Goal: Task Accomplishment & Management: Manage account settings

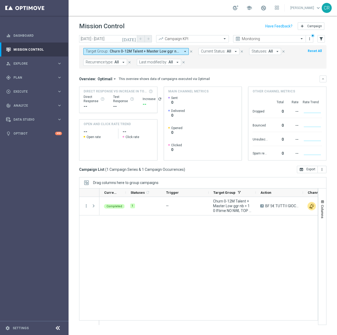
click at [118, 50] on span "Churn 0-12M Talent + Master Low ggr nb > 10 lftime NO NWL TOP 10k" at bounding box center [145, 51] width 71 height 4
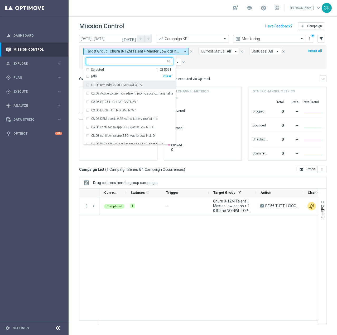
click at [0, 0] on div "Clear" at bounding box center [0, 0] width 0 height 0
click at [125, 61] on input "text" at bounding box center [127, 61] width 77 height 4
paste input "Churn 0-12M Talent ggr nb > 0 lftime NO Sport"
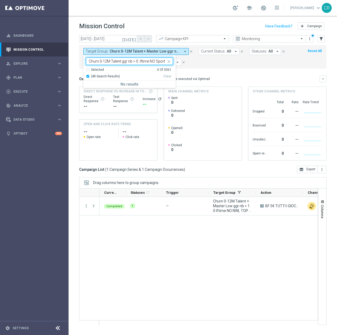
type input "Churn 0-12M Talent ggr nb > 0 lftime NO Sport"
click at [169, 50] on span "Churn 0-12M Talent + Master Low ggr nb > 10 lftime NO NWL TOP 10k" at bounding box center [145, 51] width 71 height 4
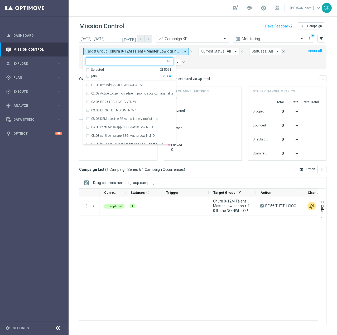
click at [0, 0] on div "Clear" at bounding box center [0, 0] width 0 height 0
click at [114, 61] on input "text" at bounding box center [127, 61] width 77 height 4
paste input "Churn 0-12M Talent ggr nb > 0 lftime NO Sport"
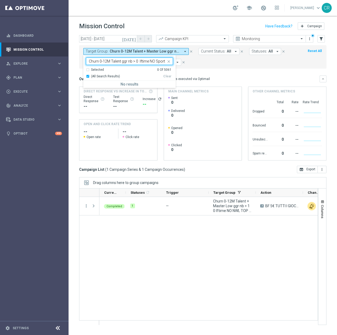
type input "Churn 0-12M Talent ggr nb > 0 lftime NO Sport"
click at [216, 67] on div "Target Group: Churn 0-12M Talent + Master Low ggr nb > 10 lftime NO NWL TOP 10k…" at bounding box center [202, 56] width 247 height 23
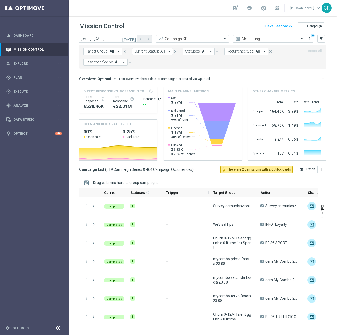
click at [101, 47] on div "Target Group: All arrow_drop_down close Current Status: All arrow_drop_down clo…" at bounding box center [202, 56] width 247 height 23
click at [101, 49] on span "Target Group:" at bounding box center [97, 51] width 23 height 4
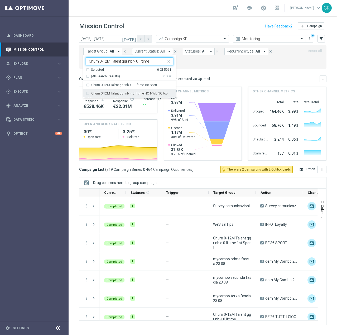
click at [87, 93] on div "Churn 0-12M Talent ggr nb > 0 lftime NO NWL NO top" at bounding box center [129, 93] width 87 height 8
type input "Churn 0-12M Talent ggr nb > 0 lftime"
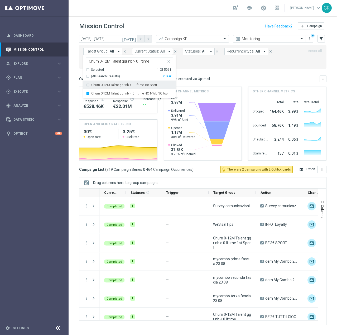
click at [87, 86] on div "Churn 0-12M Talent ggr nb > 0 lftime 1st Sport" at bounding box center [129, 85] width 87 height 8
click at [230, 70] on mini-dashboard "Overview: Optimail arrow_drop_down This overview shows data of campaigns execut…" at bounding box center [202, 117] width 247 height 97
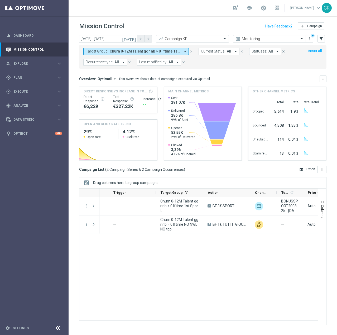
click at [263, 268] on div "A BF 3€ SPORT unfold_more BONUSSPORT200825 - 2025-08-20 Auto Churn 0-12M Talent…" at bounding box center [208, 261] width 218 height 128
click at [132, 40] on icon "[DATE]" at bounding box center [129, 38] width 14 height 5
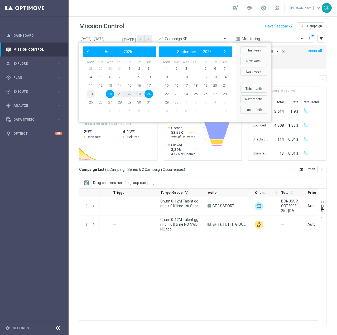
click at [90, 94] on span "18" at bounding box center [91, 94] width 8 height 8
click at [151, 95] on span "24" at bounding box center [149, 94] width 8 height 8
type input "18 Aug 2025 - 24 Aug 2025"
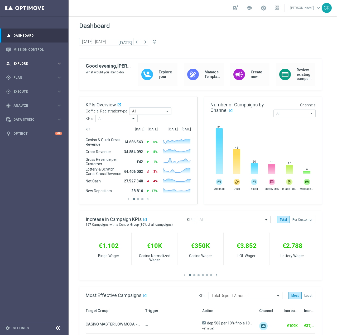
click at [36, 66] on div "person_search Explore keyboard_arrow_right" at bounding box center [34, 63] width 68 height 14
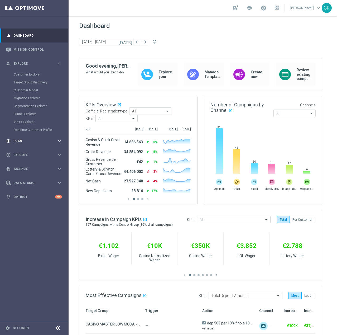
click at [26, 139] on span "Plan" at bounding box center [35, 140] width 44 height 3
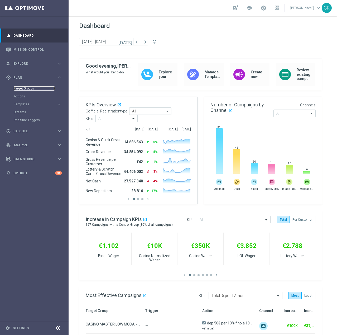
click at [25, 90] on link "Target Groups" at bounding box center [34, 88] width 41 height 4
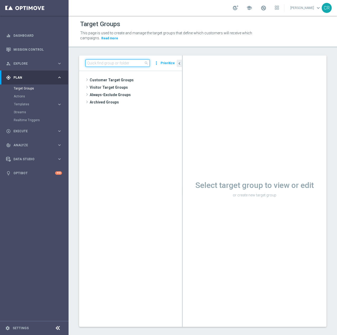
click at [140, 61] on input at bounding box center [117, 62] width 64 height 7
paste input "Multi Talent ggr nb lm tra 0 e 500 1st Sport NO saldo"
type input "Multi Talent ggr nb lm tra 0 e 500 1st Sport NO saldo"
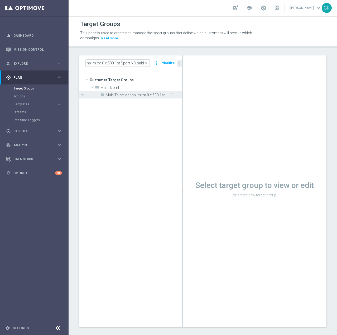
scroll to position [0, 0]
click at [140, 96] on span "Multi Talent ggr nb lm tra 0 e 500 1st Sport NO saldo" at bounding box center [138, 95] width 64 height 4
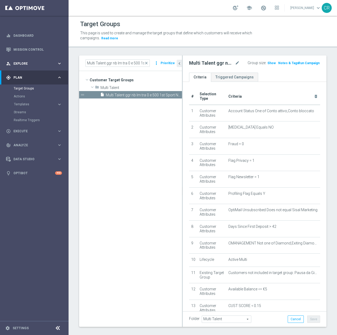
click at [29, 64] on span "Explore" at bounding box center [35, 63] width 44 height 3
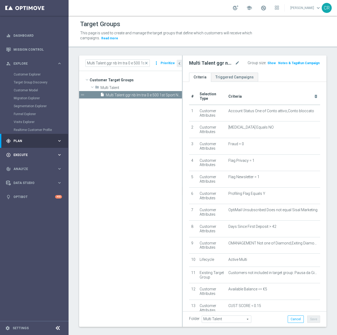
click at [41, 158] on div "play_circle_outline Execute keyboard_arrow_right" at bounding box center [34, 155] width 68 height 14
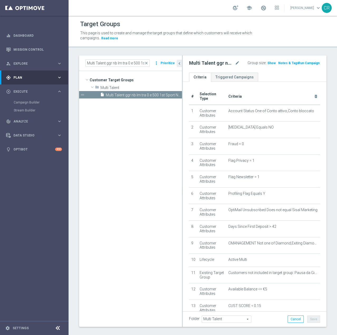
click at [33, 75] on div "gps_fixed Plan" at bounding box center [31, 77] width 51 height 5
click at [30, 103] on span "Templates" at bounding box center [33, 104] width 38 height 3
click at [30, 111] on link "Optimail" at bounding box center [35, 112] width 39 height 4
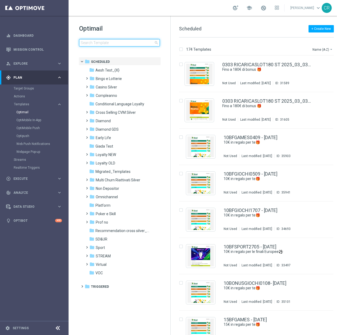
click at [118, 44] on input at bounding box center [119, 42] width 81 height 7
click at [137, 41] on input at bounding box center [119, 42] width 81 height 7
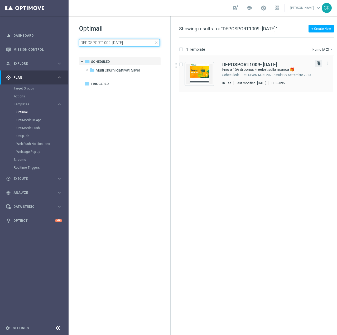
type input "DEPOSPORT1009- [DATE]"
click at [318, 64] on icon "file_copy" at bounding box center [319, 63] width 4 height 4
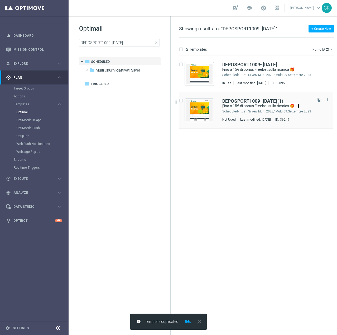
click at [258, 106] on link "Fino a 15€ di bonus Freebet sulla ricarica 🎁" at bounding box center [260, 105] width 77 height 5
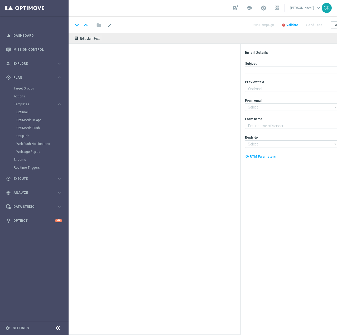
type textarea "Per divertirti [PERSON_NAME] Sport ⚽"
type input "[EMAIL_ADDRESS][DOMAIN_NAME]"
type textarea "Sisal"
type input "[EMAIL_ADDRESS][DOMAIN_NAME]"
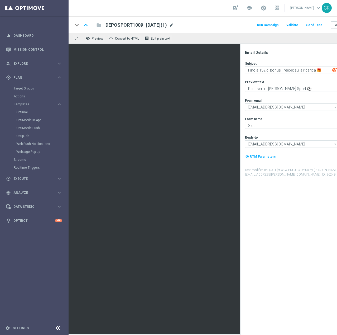
click at [174, 24] on span "mode_edit" at bounding box center [171, 25] width 5 height 5
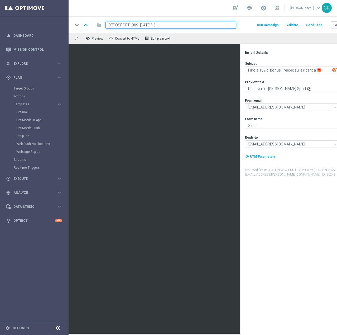
drag, startPoint x: 136, startPoint y: 26, endPoint x: 94, endPoint y: 29, distance: 41.5
click at [94, 28] on div "keyboard_arrow_down keyboard_arrow_up folder DEPOSPORT1009- [DATE](1)" at bounding box center [155, 25] width 164 height 7
paste input "RICKSPORT1609"
click at [163, 25] on input "RICKSPORT1609- [DATE](1)" at bounding box center [171, 25] width 131 height 7
type input "RICKSPORT1609- [DATE]"
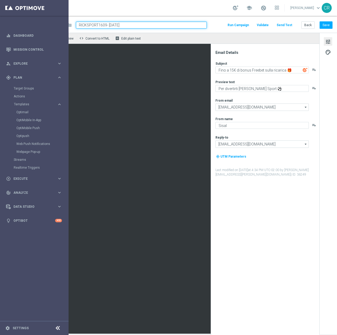
scroll to position [0, 34]
click at [322, 22] on button "Save" at bounding box center [326, 24] width 13 height 7
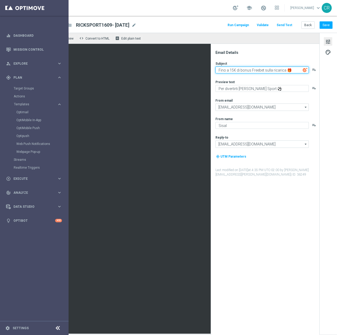
click at [228, 72] on textarea "Fino a 15€ di bonus Freebet sulla ricarica 🎁" at bounding box center [262, 69] width 93 height 7
type textarea "Fino a 10€ di bonus Freebet sulla ricarica 🎁"
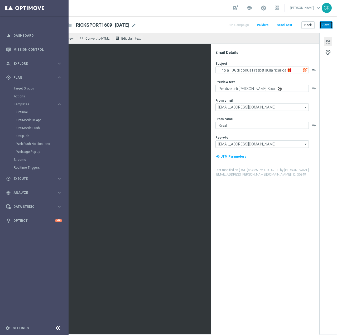
click at [325, 23] on button "Save" at bounding box center [326, 24] width 13 height 7
click at [325, 52] on span "palette" at bounding box center [328, 52] width 6 height 7
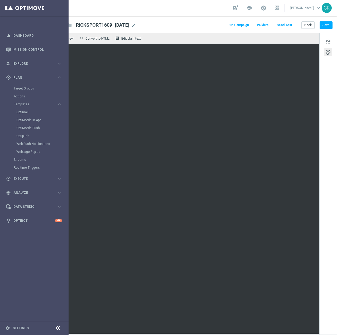
click at [169, 31] on div "keyboard_arrow_down keyboard_arrow_up folder RICKSPORT1609- [DATE] RICKSPORT160…" at bounding box center [188, 24] width 298 height 17
click at [328, 51] on div "tune palette" at bounding box center [329, 184] width 18 height 302
click at [327, 52] on button "palette" at bounding box center [328, 52] width 8 height 8
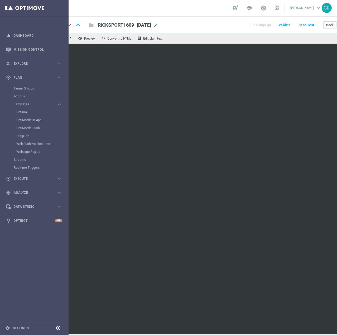
scroll to position [0, 0]
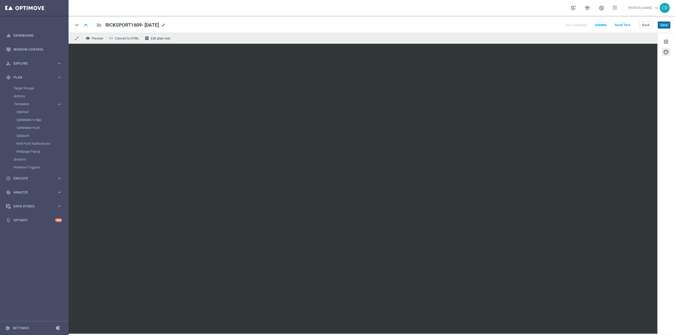
click at [665, 23] on button "Save" at bounding box center [664, 24] width 13 height 7
click at [599, 8] on span at bounding box center [602, 8] width 6 height 6
click at [666, 25] on button "Save" at bounding box center [664, 24] width 13 height 7
click at [671, 40] on div "tune palette" at bounding box center [667, 184] width 18 height 302
click at [666, 42] on span "tune" at bounding box center [667, 41] width 6 height 7
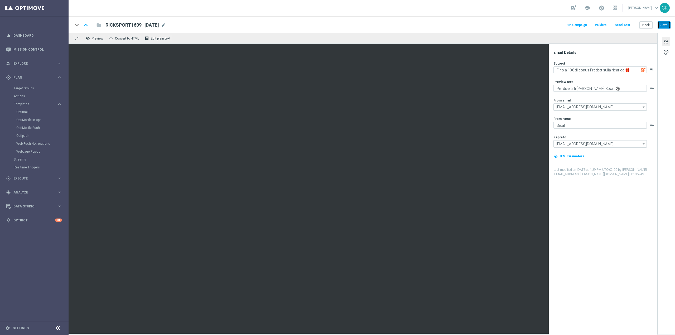
click at [666, 28] on button "Save" at bounding box center [664, 24] width 13 height 7
click at [664, 23] on button "Save" at bounding box center [664, 24] width 13 height 7
click at [132, 27] on span "RICKSPORT1609- [DATE]" at bounding box center [133, 25] width 54 height 6
drag, startPoint x: 163, startPoint y: 26, endPoint x: 49, endPoint y: 29, distance: 113.5
click at [49, 29] on main "equalizer Dashboard Mission Control" at bounding box center [337, 167] width 675 height 335
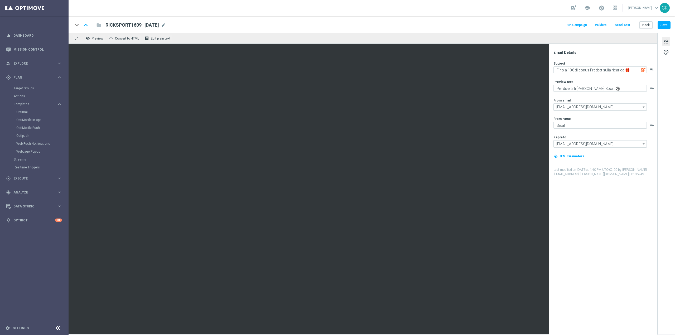
click at [647, 253] on div "Email Details Subject Fino a 10€ di bonus Freebet sulla ricarica 🎁 playlist_add…" at bounding box center [604, 192] width 105 height 285
click at [599, 7] on span at bounding box center [602, 8] width 6 height 6
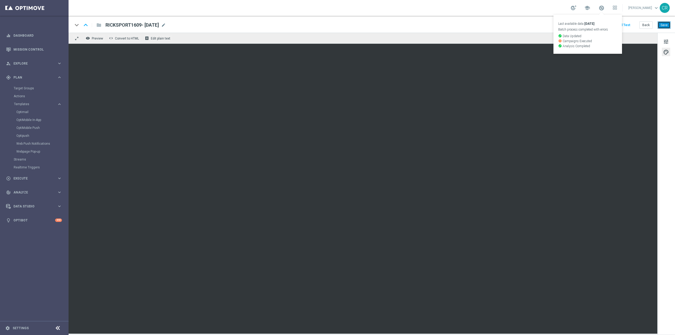
click at [668, 23] on button "Save" at bounding box center [664, 24] width 13 height 7
click at [665, 39] on span "tune" at bounding box center [667, 41] width 6 height 7
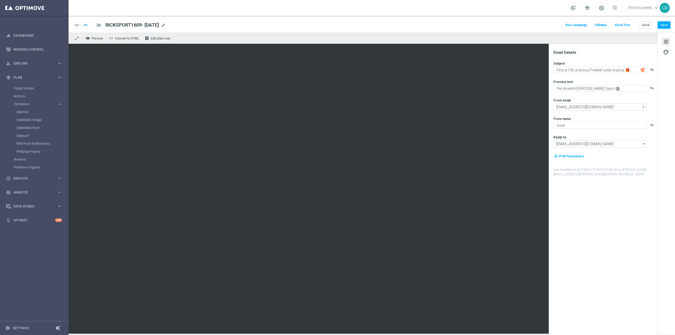
click at [672, 23] on div "keyboard_arrow_down keyboard_arrow_up folder RICKSPORT1609- [DATE] RICKSPORT160…" at bounding box center [372, 24] width 607 height 17
click at [667, 25] on button "Save" at bounding box center [664, 24] width 13 height 7
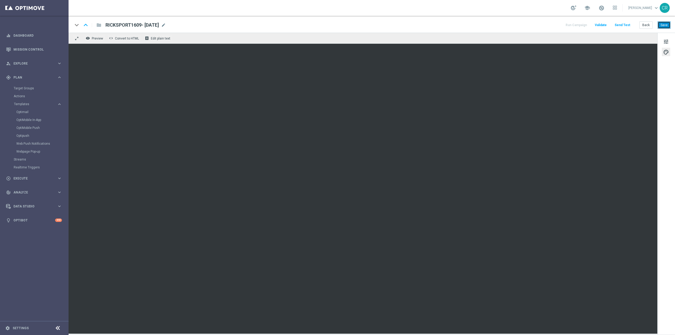
click at [668, 23] on button "Save" at bounding box center [664, 24] width 13 height 7
click at [669, 42] on span "tune" at bounding box center [667, 41] width 6 height 7
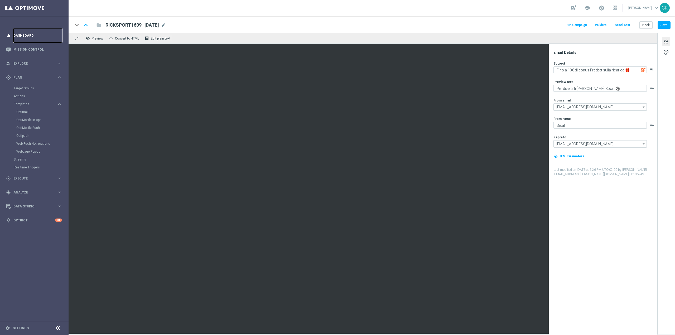
click at [30, 32] on link "Dashboard" at bounding box center [37, 35] width 49 height 14
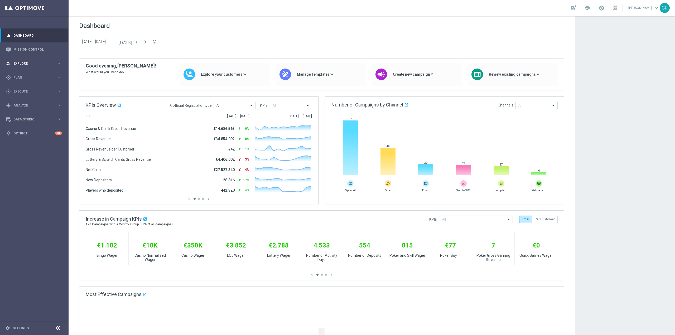
click at [29, 61] on div "person_search Explore keyboard_arrow_right" at bounding box center [34, 63] width 68 height 14
click at [32, 140] on span "Plan" at bounding box center [35, 140] width 44 height 3
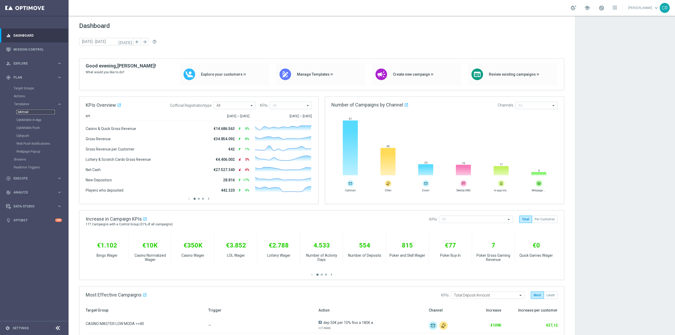
click at [31, 111] on link "Optimail" at bounding box center [35, 112] width 39 height 4
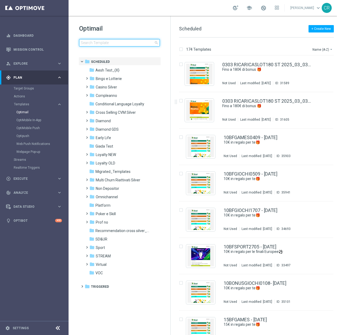
click at [110, 44] on input at bounding box center [119, 42] width 81 height 7
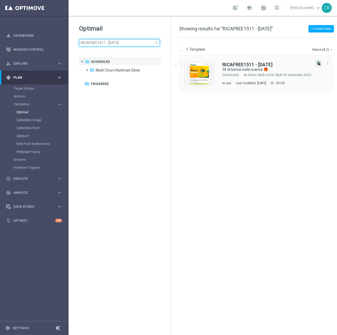
type input "RICAFREE1511 - [DATE]"
click at [318, 64] on icon "file_copy" at bounding box center [319, 63] width 4 height 4
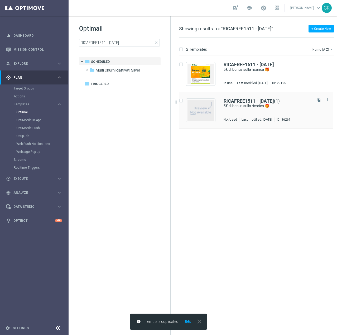
click at [241, 113] on div "RICAFREE1511 - [DATE] (1) 5€ di bonus sulla ricarica 🎁 Not Used Last modified: …" at bounding box center [268, 110] width 88 height 23
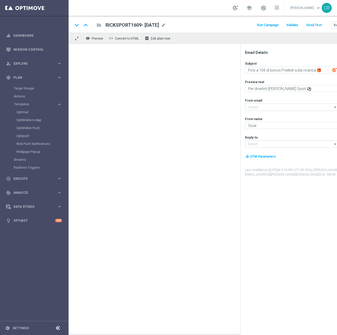
type input "[EMAIL_ADDRESS][DOMAIN_NAME]"
type textarea "5€ di bonus sulla ricarica 🎁"
type textarea "da usare sulle Scommesse Sportive!"
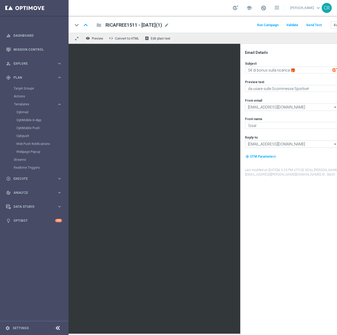
click at [147, 25] on span "RICAFREE1511 - [DATE](1)" at bounding box center [134, 25] width 57 height 6
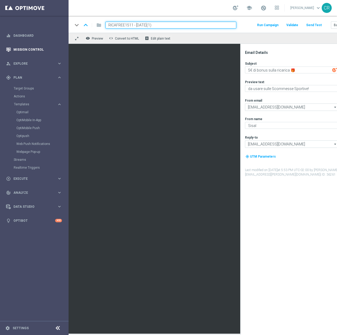
drag, startPoint x: 132, startPoint y: 24, endPoint x: 16, endPoint y: 44, distance: 118.3
click at [16, 44] on main "equalizer Dashboard Mission Control" at bounding box center [168, 167] width 337 height 335
paste input "30FREEBET1609"
click at [171, 22] on input "30FREEBET1609 - [DATE](1)" at bounding box center [171, 25] width 131 height 7
type input "30FREEBET1609 - [DATE]"
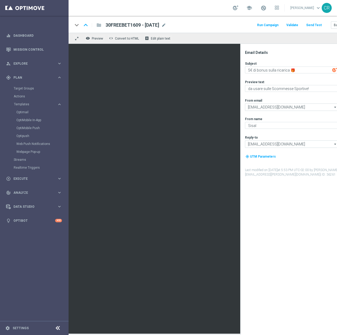
click at [242, 35] on div "remove_red_eye Preview code Convert to HTML receipt Edit plain text" at bounding box center [209, 38] width 280 height 11
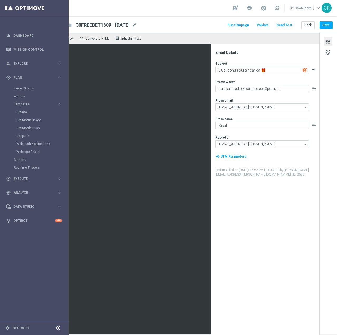
scroll to position [0, 34]
click at [323, 26] on button "Save" at bounding box center [326, 24] width 13 height 7
click at [128, 23] on span "30FREEBET1609 - [DATE]" at bounding box center [103, 25] width 54 height 6
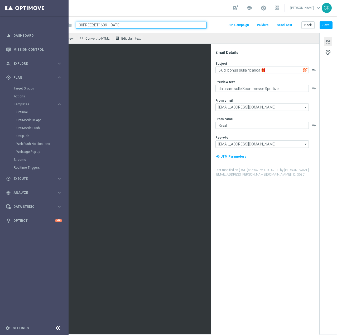
click at [136, 23] on input "30FREEBET1609 - [DATE]" at bounding box center [141, 25] width 131 height 7
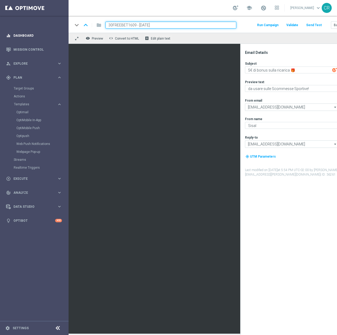
drag, startPoint x: 136, startPoint y: 23, endPoint x: 30, endPoint y: 36, distance: 106.8
click at [30, 36] on main "equalizer Dashboard Mission Control" at bounding box center [168, 167] width 337 height 335
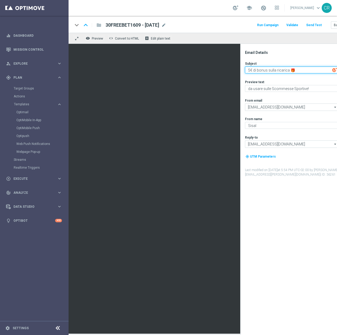
click at [249, 72] on textarea "5€ di bonus sulla ricarica 🎁" at bounding box center [291, 69] width 93 height 7
click at [259, 70] on textarea "30€ di bonus sulla ricarica 🎁" at bounding box center [291, 69] width 93 height 7
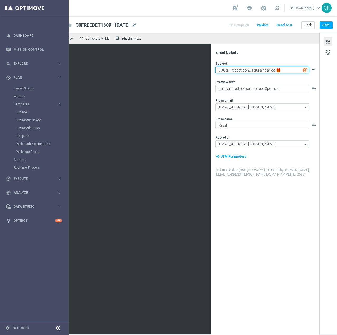
scroll to position [0, 34]
type textarea "30€ di Freebet bonus sulla ricarica 🎁"
click at [322, 26] on button "Save" at bounding box center [326, 24] width 13 height 7
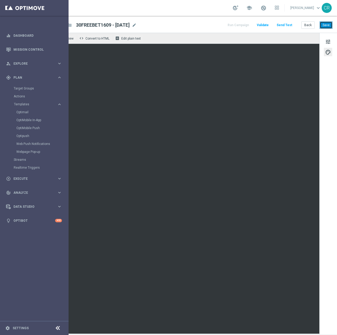
click at [322, 24] on button "Save" at bounding box center [326, 24] width 13 height 7
click at [326, 38] on button "tune" at bounding box center [328, 41] width 8 height 8
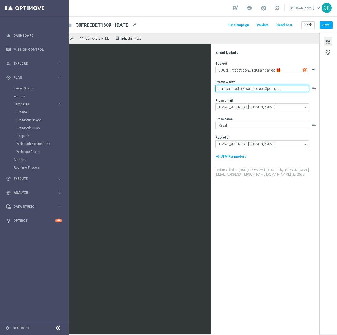
drag, startPoint x: 279, startPoint y: 89, endPoint x: 206, endPoint y: 107, distance: 75.5
click at [158, 65] on div "remove_[MEDICAL_DATA] Preview code Convert to HTML receipt Edit plain text Emai…" at bounding box center [188, 183] width 298 height 301
paste textarea "Per divertirti [PERSON_NAME] Sport ⚽"
type textarea "Per divertirti [PERSON_NAME] Sport ⚽"
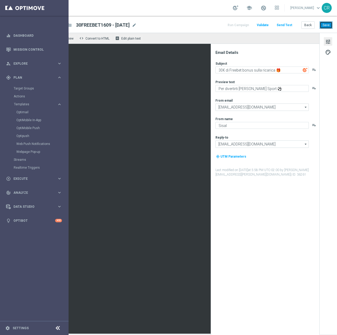
click at [324, 22] on button "Save" at bounding box center [326, 24] width 13 height 7
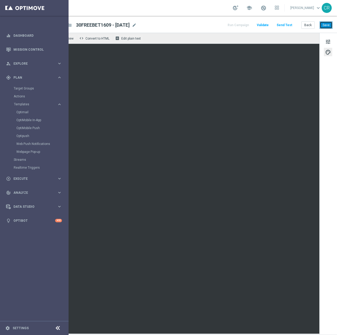
click at [322, 25] on button "Save" at bounding box center [326, 24] width 13 height 7
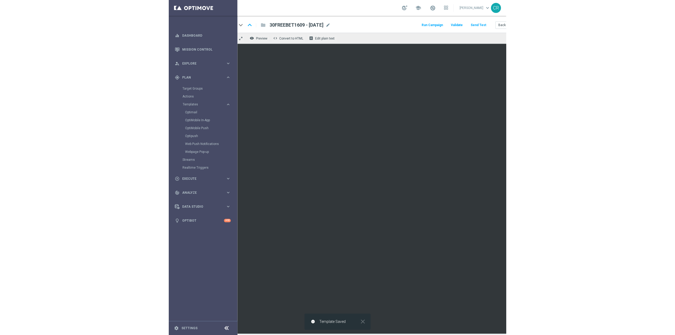
scroll to position [0, 0]
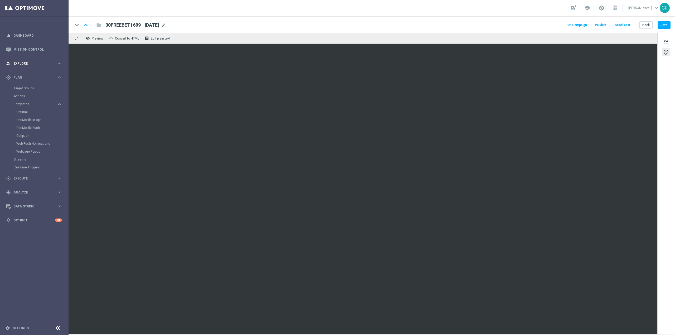
click at [24, 63] on span "Explore" at bounding box center [35, 63] width 44 height 3
click at [26, 73] on link "Customer Explorer" at bounding box center [34, 74] width 41 height 4
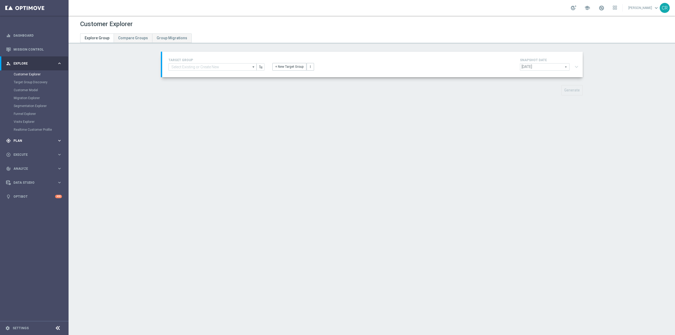
click at [17, 142] on span "Plan" at bounding box center [35, 140] width 44 height 3
click at [27, 88] on link "Target Groups" at bounding box center [34, 88] width 41 height 4
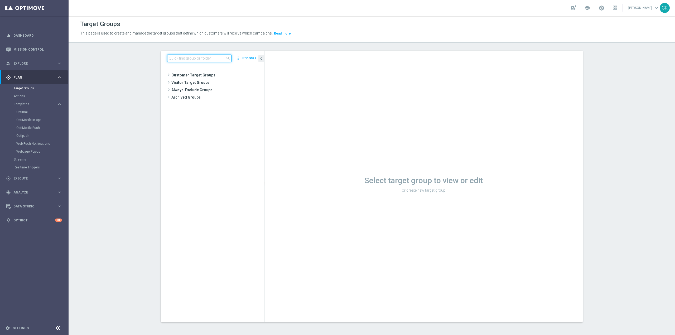
click at [208, 59] on input at bounding box center [199, 58] width 64 height 7
paste input "Multi Talent ggr nb lm tra 0 e 500 1st Sport NO saldo"
type input "Multi Talent ggr nb lm tra 0 e 500 1st Sport NO saldo"
click at [213, 87] on div "insert_drive_file Multi Talent ggr nb lm tra 0 e 500 1st Sport NO saldo" at bounding box center [217, 89] width 70 height 7
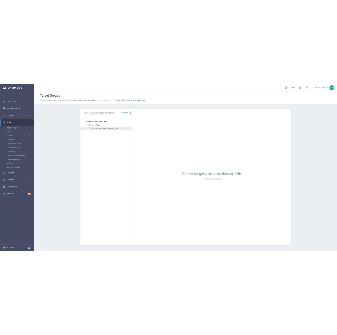
scroll to position [0, 0]
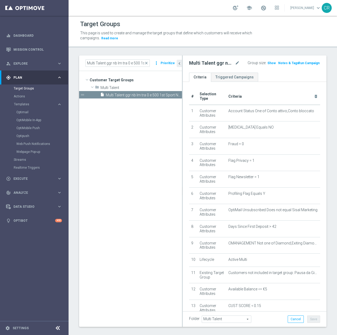
drag, startPoint x: 299, startPoint y: 62, endPoint x: 304, endPoint y: 64, distance: 5.0
click at [299, 62] on button "Run Campaign" at bounding box center [309, 63] width 22 height 6
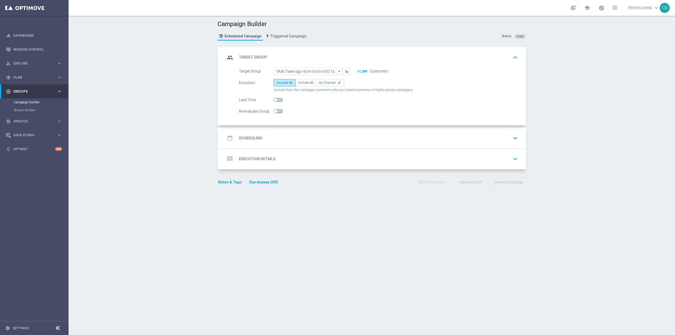
click at [514, 138] on icon "keyboard_arrow_down" at bounding box center [516, 138] width 8 height 8
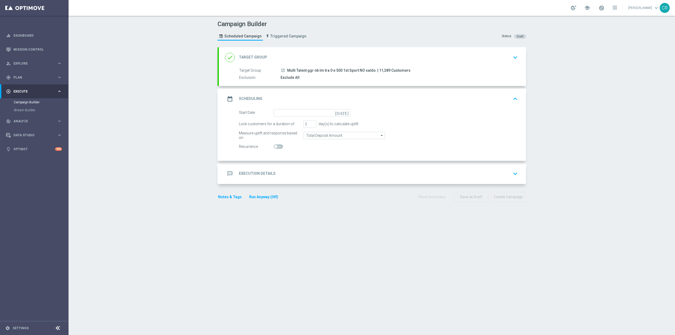
click at [344, 113] on icon "[DATE]" at bounding box center [343, 112] width 16 height 6
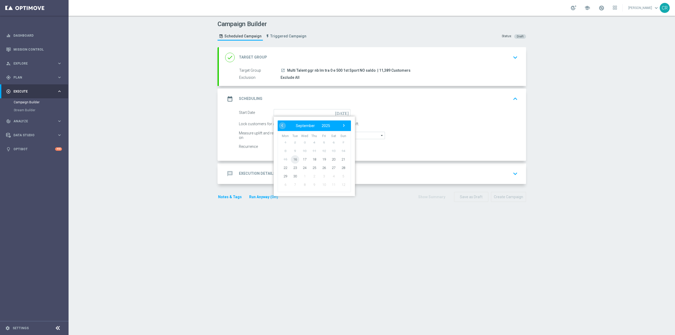
click at [292, 156] on span "16" at bounding box center [295, 159] width 8 height 8
type input "[DATE]"
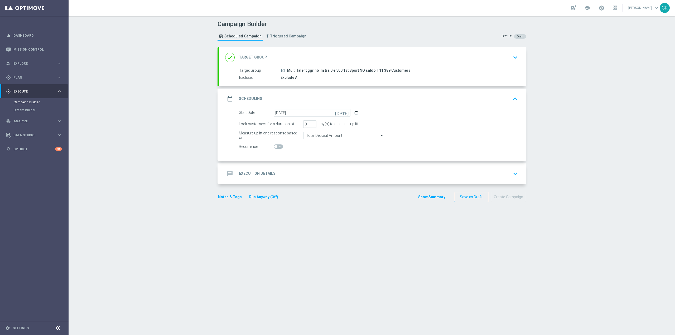
click at [339, 256] on section "done Target Group keyboard_arrow_down Target Group launch Multi Talent ggr nb l…" at bounding box center [372, 188] width 317 height 283
click at [419, 246] on section "done Target Group keyboard_arrow_down Target Group launch Multi Talent ggr nb l…" at bounding box center [372, 188] width 317 height 283
click at [311, 123] on input "4" at bounding box center [309, 124] width 13 height 7
click at [311, 123] on input "5" at bounding box center [309, 124] width 13 height 7
click at [311, 123] on input "6" at bounding box center [309, 124] width 13 height 7
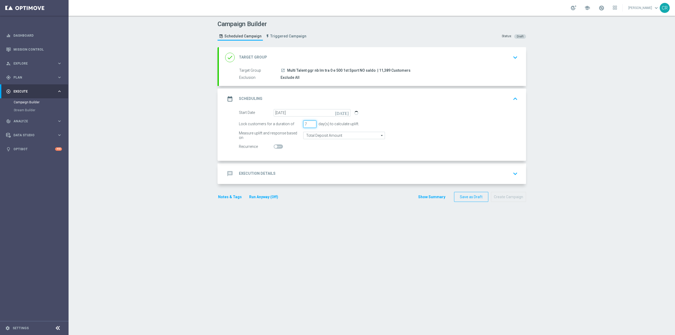
type input "7"
click at [311, 123] on input "7" at bounding box center [309, 124] width 13 height 7
click at [512, 176] on icon "keyboard_arrow_down" at bounding box center [516, 174] width 8 height 8
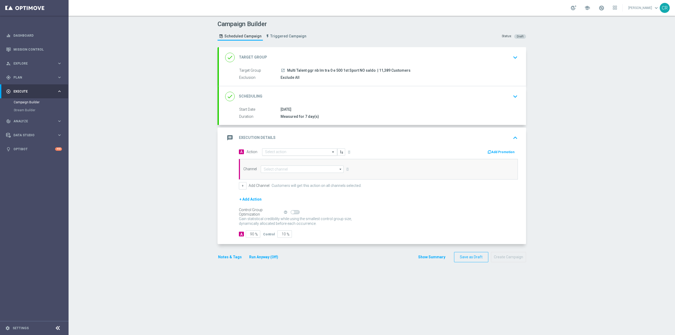
click at [326, 152] on div at bounding box center [300, 152] width 75 height 4
click at [404, 148] on div "Add Promotion" at bounding box center [451, 151] width 144 height 7
click at [431, 140] on div "message Execution Details keyboard_arrow_up" at bounding box center [372, 138] width 295 height 10
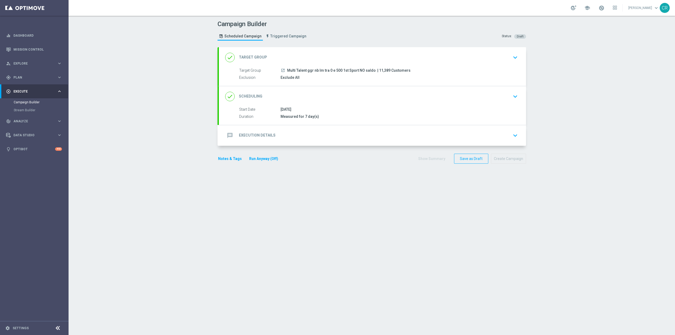
click at [504, 133] on div "message Execution Details keyboard_arrow_down" at bounding box center [372, 136] width 295 height 10
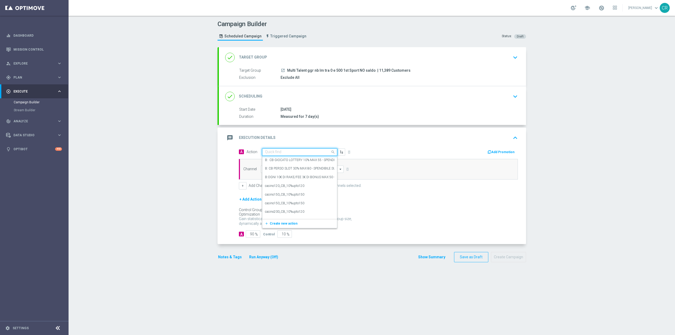
click at [312, 152] on input "text" at bounding box center [294, 152] width 59 height 4
paste input "Ricarica 25€ ricevi 2€ Freebet, ricarica 50€ ricevi 5€, ricarica 80€ ricevi 10€"
type input "Ricarica 25€ ricevi 2€ Freebet, ricarica 50€ ricevi 5€, ricarica 80€ ricevi 10€"
click at [310, 167] on button "add_new Create new action" at bounding box center [299, 169] width 73 height 6
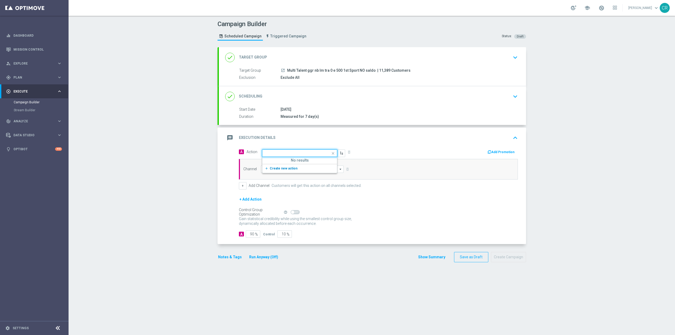
scroll to position [0, 0]
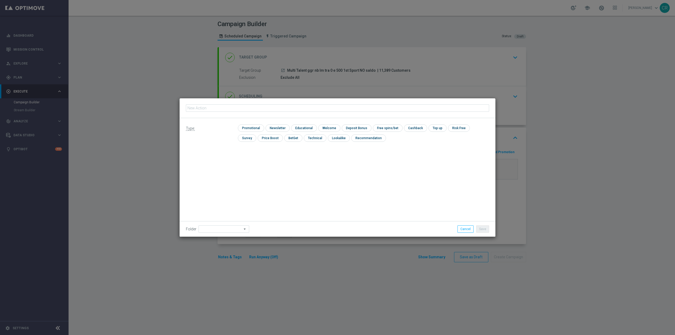
type input "Ricarica 25€ ricevi 2€ Freebet, ricarica 50€ ricevi 5€, ricarica 80€ ricevi 10€"
click at [358, 130] on input "checkbox" at bounding box center [356, 128] width 28 height 7
checkbox input "true"
click at [254, 130] on input "checkbox" at bounding box center [250, 128] width 25 height 7
checkbox input "true"
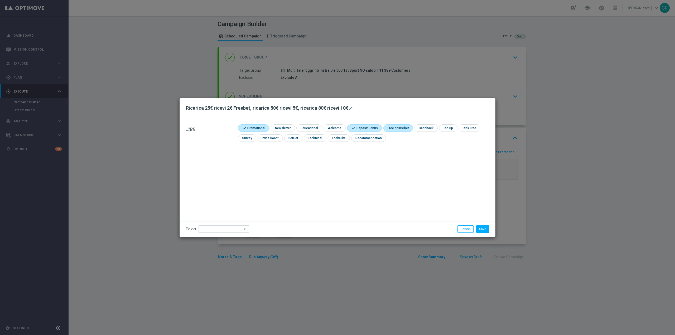
click at [400, 129] on input "checkbox" at bounding box center [398, 128] width 28 height 7
checkbox input "true"
click at [480, 231] on button "Save" at bounding box center [483, 229] width 13 height 7
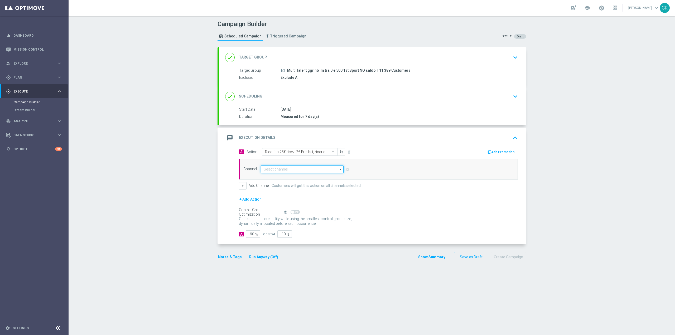
click at [312, 172] on input at bounding box center [302, 169] width 83 height 7
click at [308, 177] on div "Optimail" at bounding box center [300, 177] width 79 height 8
type input "Optimail"
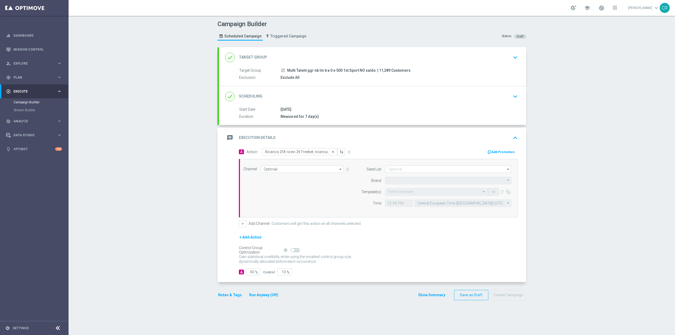
type input "Sisal Marketing"
click at [419, 192] on input "text" at bounding box center [431, 192] width 87 height 4
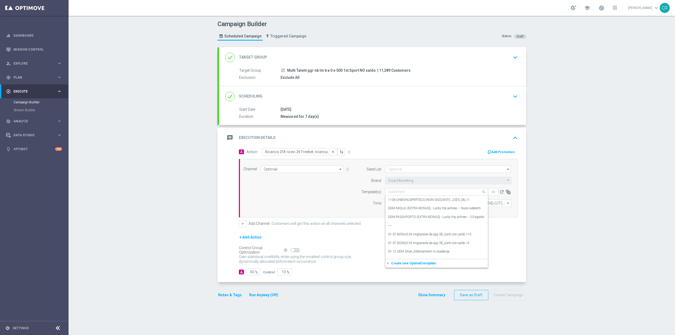
click at [415, 193] on input "text" at bounding box center [431, 192] width 87 height 4
paste input "RICKSPORT1609- [DATE]"
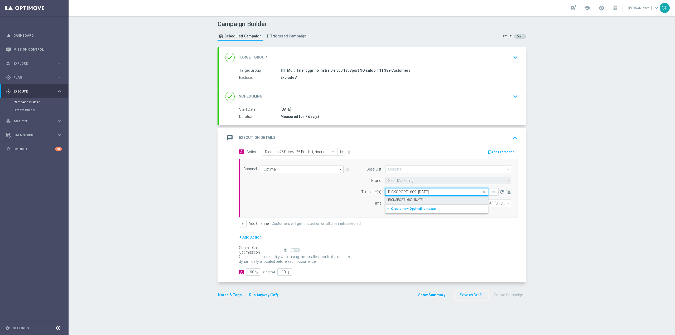
click at [422, 199] on label "RICKSPORT1609- [DATE]" at bounding box center [405, 200] width 35 height 4
type input "RICKSPORT1609- [DATE]"
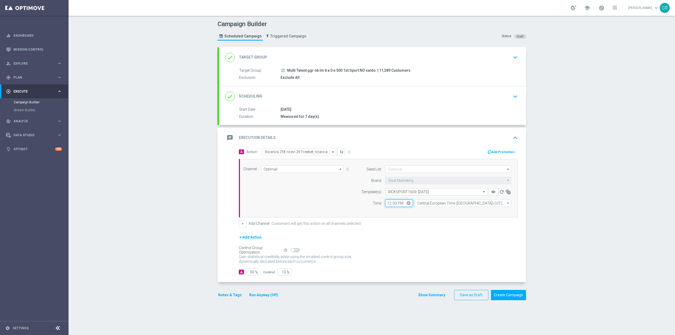
click at [406, 203] on input "12:00" at bounding box center [399, 203] width 28 height 7
type input "19:00"
click at [433, 227] on div "+ Add Channel Customers will get this action on all channels selected." at bounding box center [378, 223] width 279 height 7
click at [509, 152] on button "Add Promotion" at bounding box center [501, 152] width 29 height 6
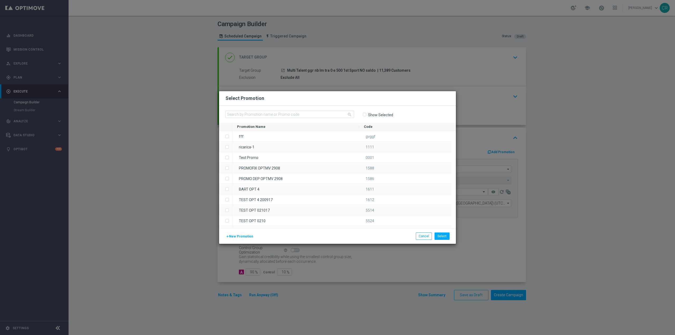
click at [414, 111] on div "search Show Selected" at bounding box center [337, 114] width 237 height 17
click at [295, 111] on input "text" at bounding box center [290, 114] width 129 height 7
paste input "334878"
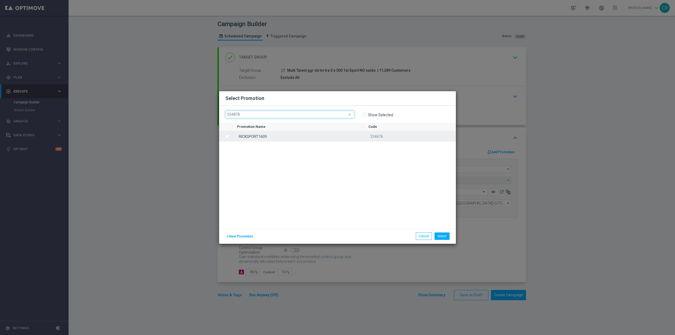
type input "334878"
click at [231, 136] on label "Press SPACE to select this row." at bounding box center [232, 137] width 2 height 5
click at [443, 237] on button "Select" at bounding box center [442, 236] width 15 height 7
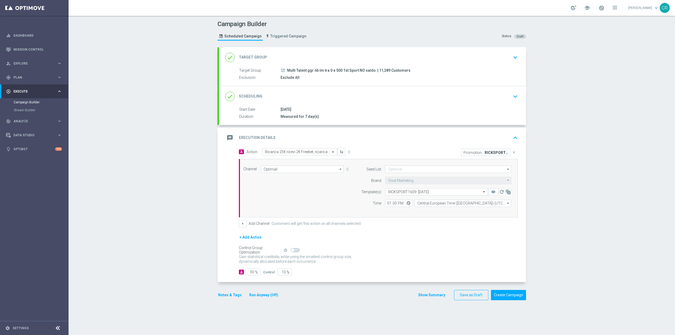
click at [225, 295] on button "Notes & Tags" at bounding box center [230, 295] width 25 height 7
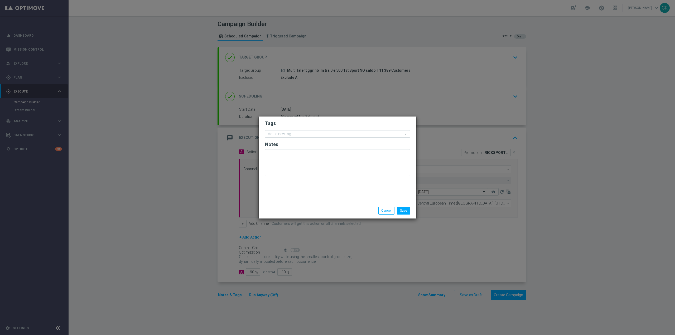
click at [306, 135] on input "text" at bounding box center [335, 134] width 135 height 4
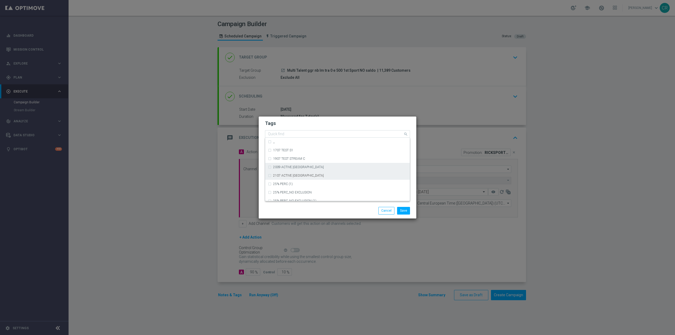
click at [360, 168] on div "2009 ACTIVE [GEOGRAPHIC_DATA]" at bounding box center [340, 167] width 134 height 3
click at [271, 166] on div "2009 ACTIVE [GEOGRAPHIC_DATA]" at bounding box center [337, 167] width 139 height 8
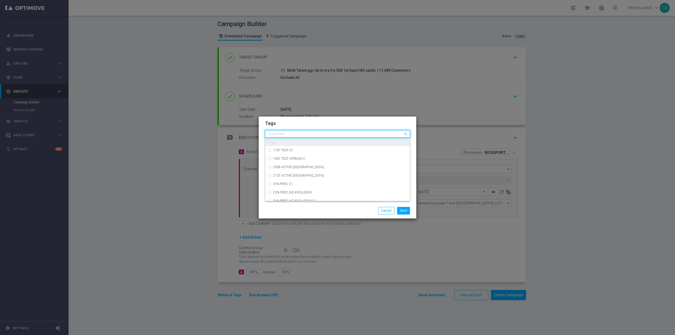
click at [286, 131] on div "Quick find" at bounding box center [337, 133] width 145 height 7
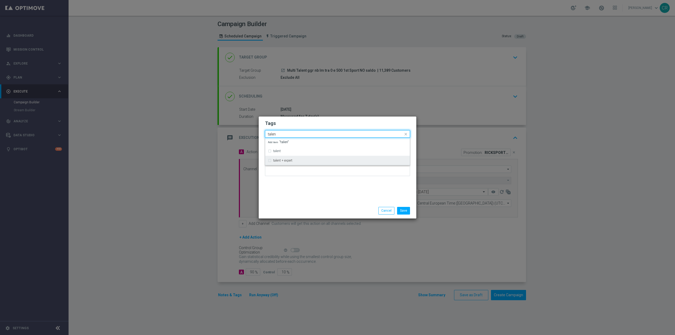
click at [283, 160] on label "talent + expert" at bounding box center [282, 160] width 19 height 3
click at [296, 134] on input "talen" at bounding box center [335, 134] width 135 height 4
type input "t"
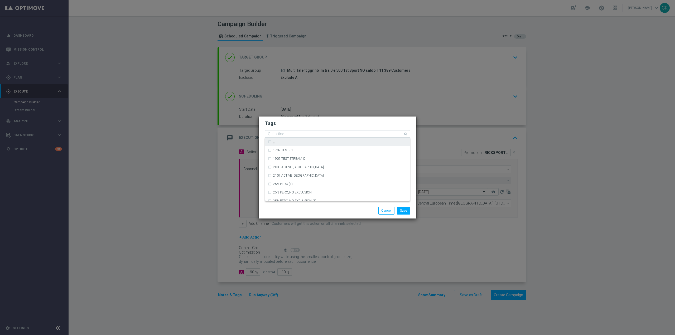
click at [391, 123] on h2 "Tags" at bounding box center [337, 123] width 145 height 6
click at [319, 134] on input "text" at bounding box center [351, 134] width 104 height 4
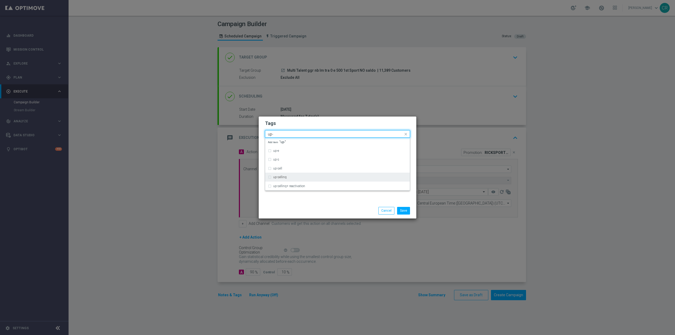
click at [308, 176] on div "up-selling" at bounding box center [340, 177] width 134 height 3
type input "up-"
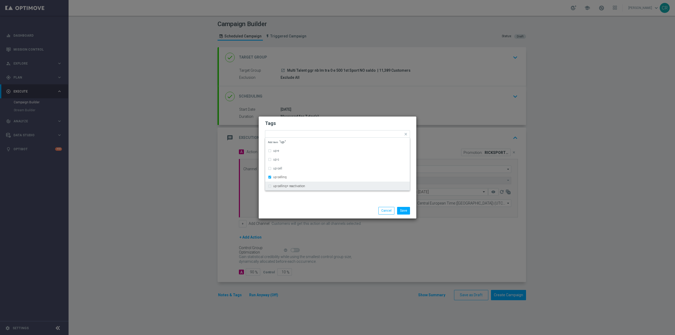
click at [343, 126] on h2 "Tags" at bounding box center [337, 123] width 145 height 6
click at [339, 133] on input "text" at bounding box center [363, 134] width 79 height 4
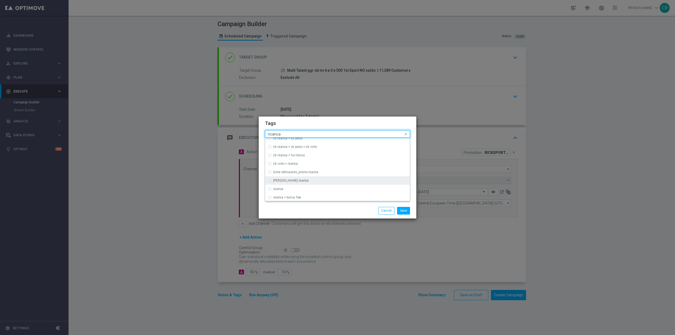
scroll to position [132, 0]
click at [312, 184] on div "ricarica" at bounding box center [337, 187] width 139 height 8
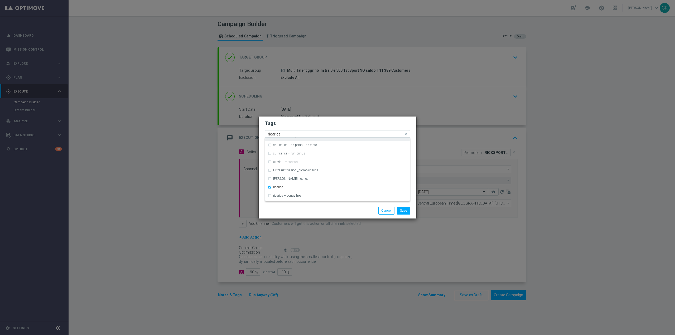
click at [326, 134] on input "ricarica" at bounding box center [335, 134] width 135 height 4
type input "r"
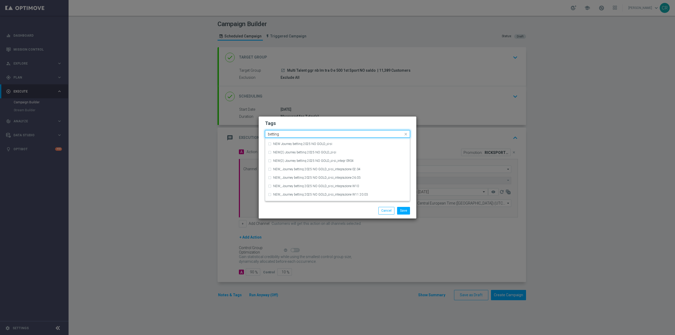
scroll to position [106, 0]
type input "b"
click at [275, 160] on label "sport" at bounding box center [276, 158] width 7 height 3
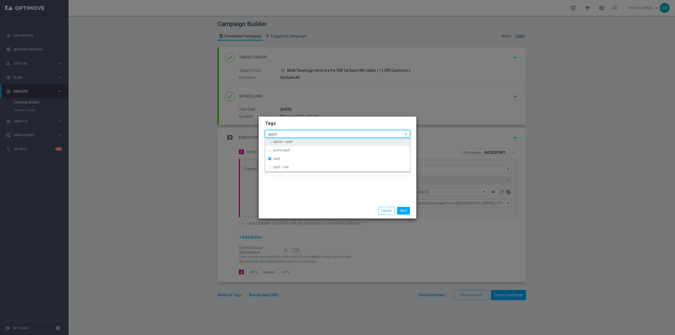
click at [306, 134] on input "sport" at bounding box center [335, 134] width 135 height 4
type input "s"
click at [278, 149] on label "freebet" at bounding box center [277, 150] width 9 height 3
type input "freebet"
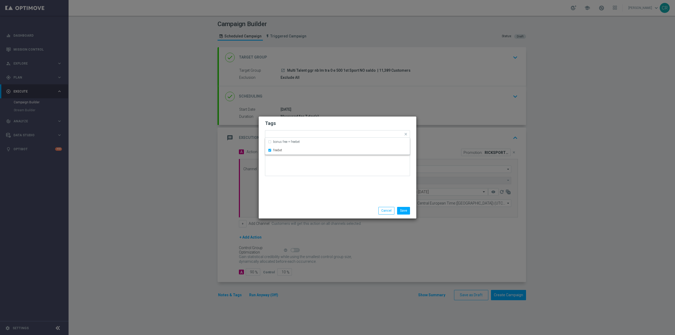
click at [371, 185] on div "Tags Quick find × talent + expert × up-selling × ricarica × sport × freebet bon…" at bounding box center [338, 160] width 158 height 87
click at [405, 210] on button "Save" at bounding box center [403, 210] width 13 height 7
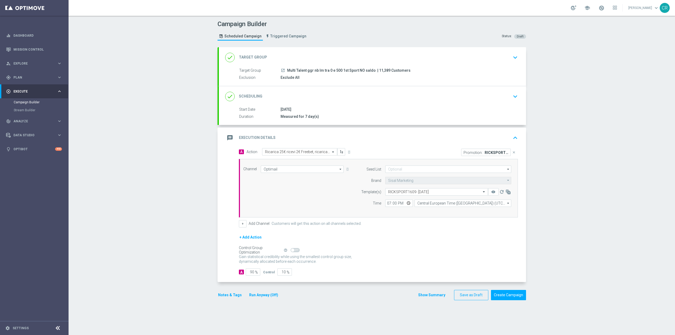
click at [515, 96] on icon "keyboard_arrow_down" at bounding box center [516, 97] width 8 height 8
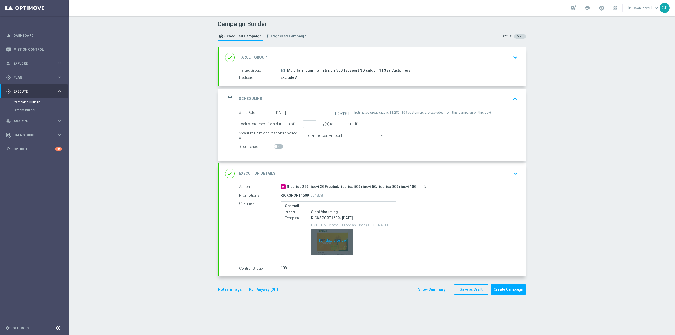
click at [323, 233] on div "Template preview" at bounding box center [333, 242] width 42 height 26
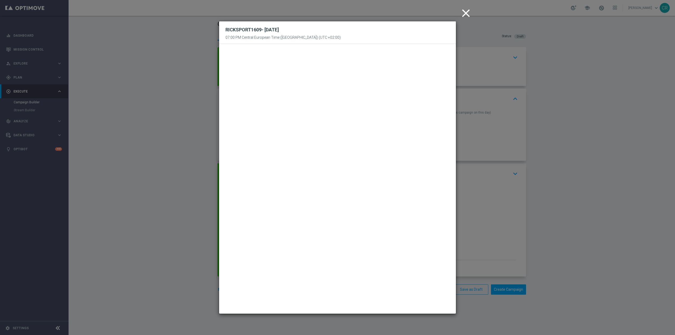
click at [465, 11] on icon "close" at bounding box center [466, 13] width 13 height 13
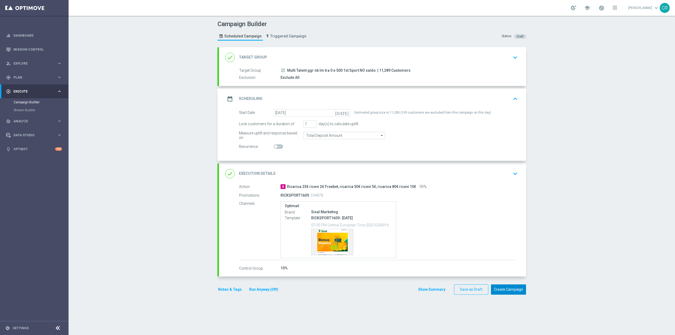
click at [502, 291] on button "Create Campaign" at bounding box center [508, 290] width 35 height 10
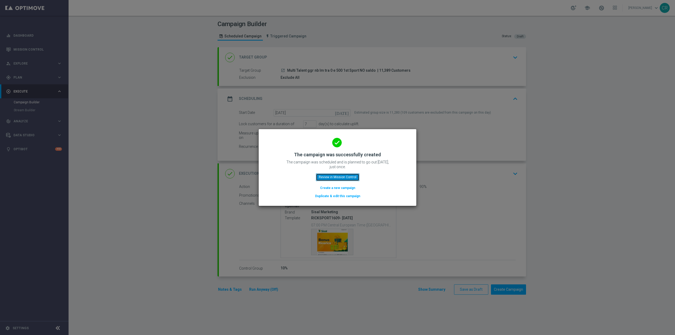
click at [352, 174] on button "Review in Mission Control" at bounding box center [338, 177] width 44 height 7
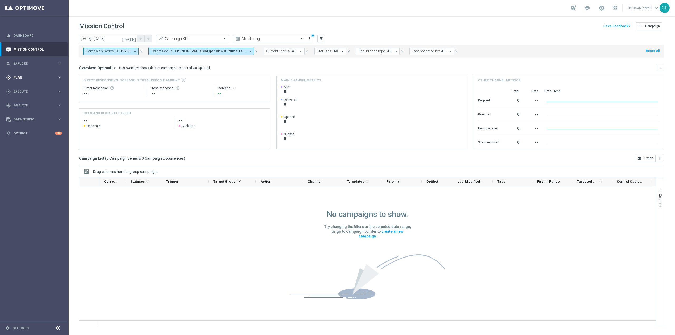
click at [39, 77] on span "Plan" at bounding box center [35, 77] width 44 height 3
click at [31, 88] on link "Target Groups" at bounding box center [34, 88] width 41 height 4
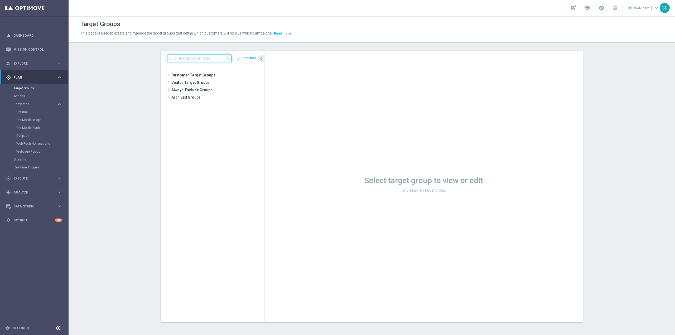
click at [203, 58] on input at bounding box center [199, 58] width 64 height 7
paste input "Reactivated Master Low 1st Sport"
type input "Reactivated Master Low 1st Sport"
click at [209, 89] on span "Reactivated Master Low 1st Sport" at bounding box center [220, 90] width 64 height 4
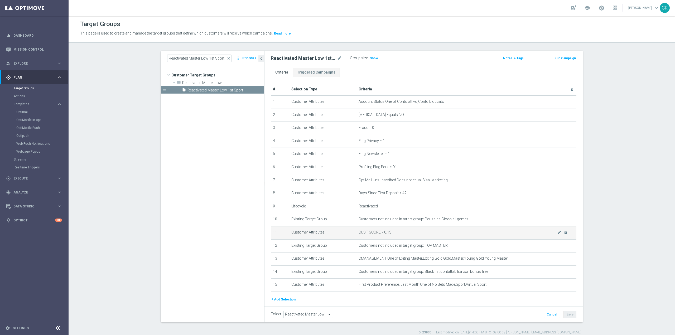
scroll to position [19, 0]
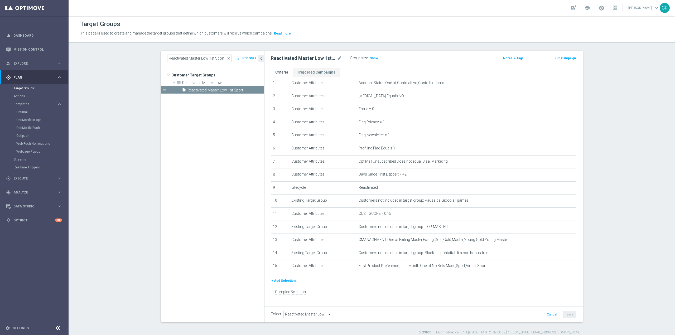
click at [566, 57] on button "Run Campaign" at bounding box center [565, 58] width 22 height 6
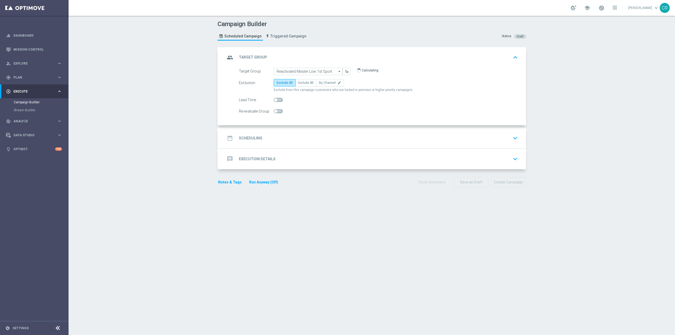
click at [497, 134] on div "date_range Scheduling keyboard_arrow_down" at bounding box center [372, 138] width 295 height 10
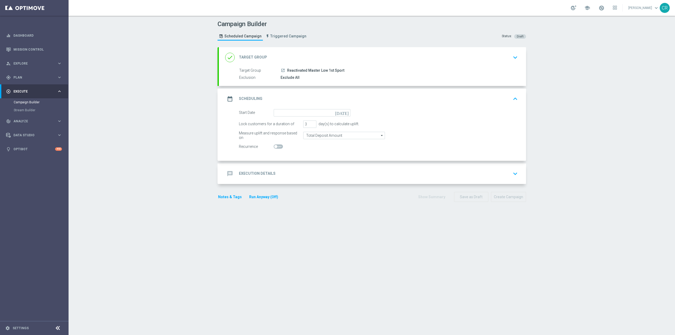
click at [345, 112] on icon "[DATE]" at bounding box center [343, 112] width 16 height 6
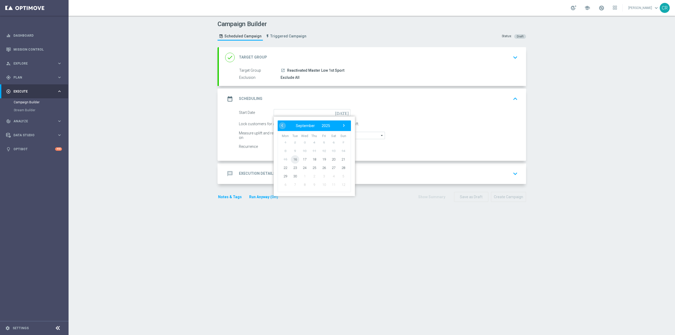
click at [297, 160] on span "16" at bounding box center [295, 159] width 8 height 8
type input "[DATE]"
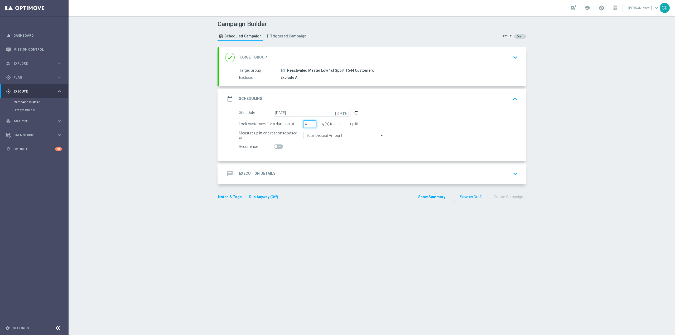
click at [311, 123] on input "4" at bounding box center [309, 124] width 13 height 7
click at [311, 123] on input "5" at bounding box center [309, 124] width 13 height 7
click at [311, 123] on input "6" at bounding box center [309, 124] width 13 height 7
type input "7"
click at [311, 123] on input "7" at bounding box center [309, 124] width 13 height 7
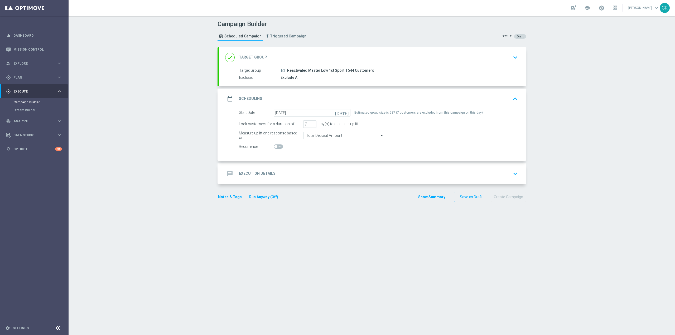
click at [507, 66] on div "done Target Group keyboard_arrow_down" at bounding box center [372, 57] width 307 height 21
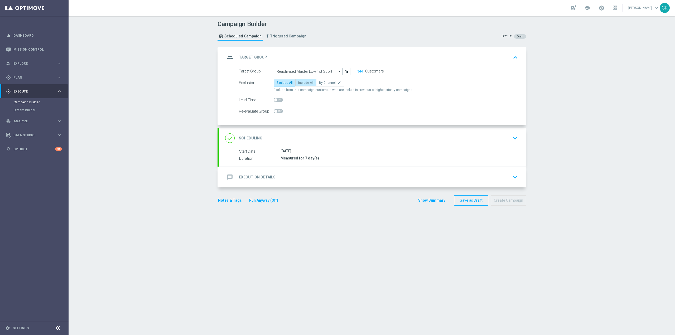
click at [301, 81] on span "Include All" at bounding box center [305, 83] width 15 height 4
click at [301, 82] on input "Include All" at bounding box center [299, 83] width 3 height 3
radio input "true"
click at [477, 141] on div "done Scheduling keyboard_arrow_down" at bounding box center [372, 138] width 295 height 10
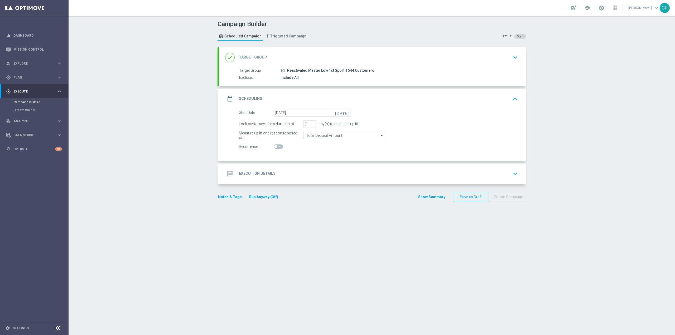
click at [504, 173] on div "message Execution Details keyboard_arrow_down" at bounding box center [372, 174] width 295 height 10
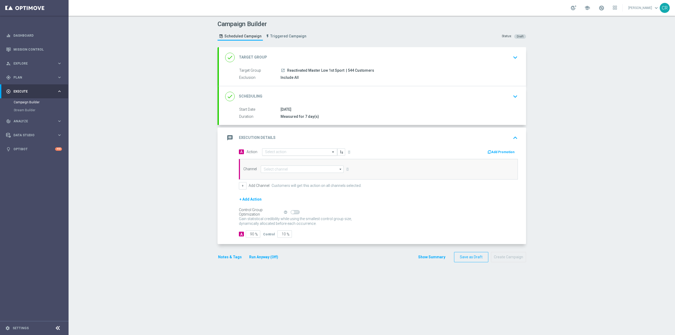
click at [295, 152] on input "text" at bounding box center [294, 152] width 59 height 4
click at [430, 210] on div "Control Group Optimization Self Optimizing Campaign help_outline" at bounding box center [378, 213] width 279 height 6
click at [283, 152] on input "text" at bounding box center [294, 152] width 59 height 4
paste input "Ricarica 100€ ricevi 30€ Freebet"
type input "Ricarica 100€ ricevi 30€ Freebet"
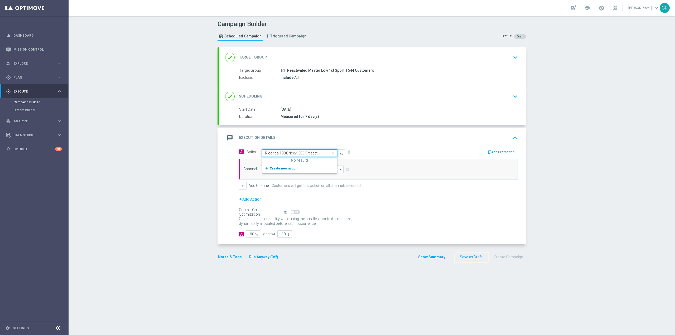
click at [282, 166] on button "add_new Create new action" at bounding box center [299, 169] width 73 height 6
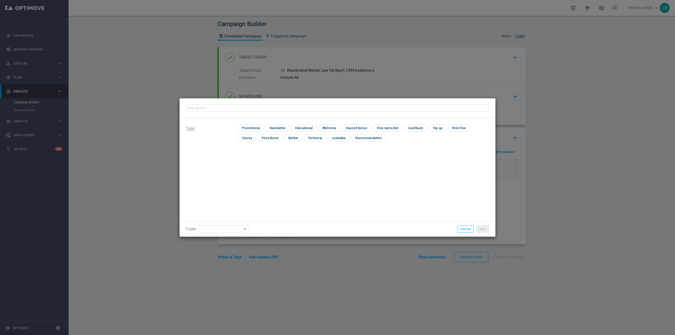
type input "Ricarica 100€ ricevi 30€ Freebet"
click at [260, 127] on input "checkbox" at bounding box center [250, 128] width 25 height 7
checkbox input "true"
click at [390, 129] on input "checkbox" at bounding box center [392, 128] width 28 height 7
checkbox input "true"
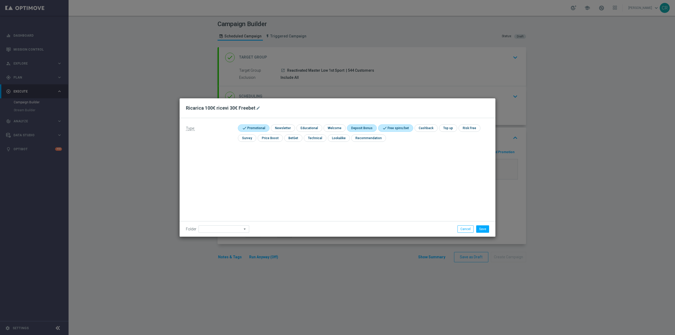
click at [358, 127] on input "checkbox" at bounding box center [361, 128] width 28 height 7
checkbox input "true"
click at [480, 230] on button "Save" at bounding box center [483, 229] width 13 height 7
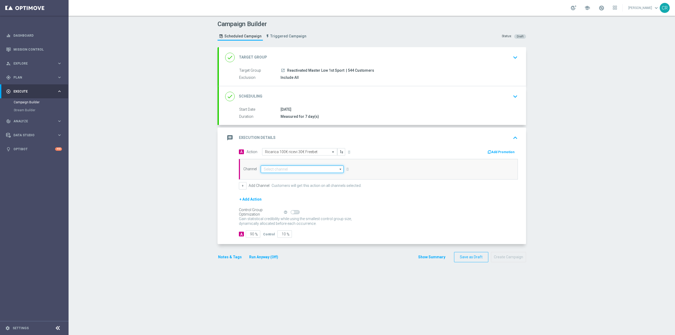
click at [284, 170] on input at bounding box center [302, 169] width 83 height 7
click at [286, 177] on div "Optimail" at bounding box center [300, 176] width 79 height 7
type input "Optimail"
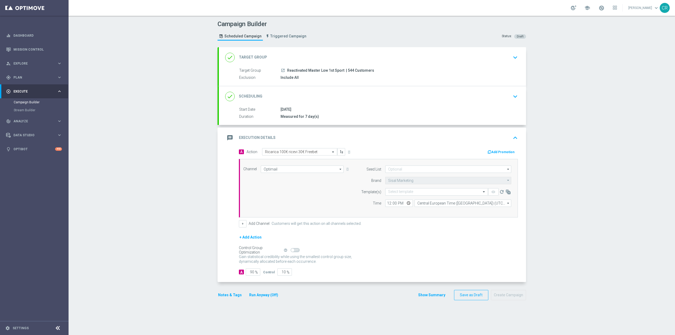
drag, startPoint x: 386, startPoint y: 248, endPoint x: 392, endPoint y: 245, distance: 6.5
click at [386, 248] on div "Control Group Optimization Self Optimizing Campaign help_outline" at bounding box center [378, 250] width 279 height 6
click at [413, 191] on input "text" at bounding box center [431, 192] width 87 height 4
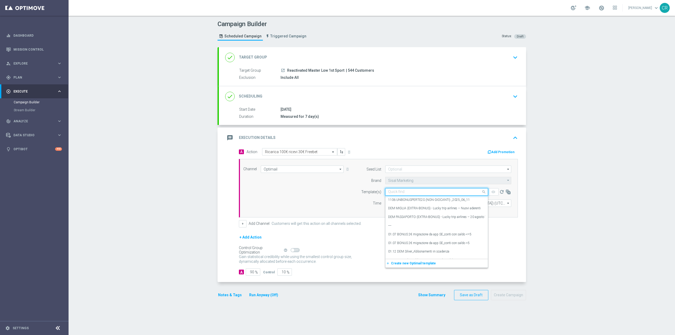
paste input "30FREEBET1609 - [DATE]"
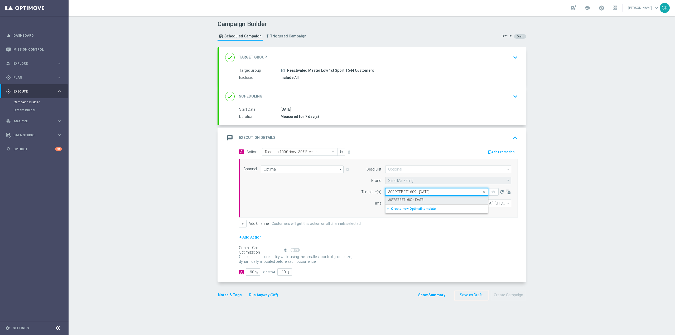
click at [425, 199] on label "30FREEBET1609 - [DATE]" at bounding box center [406, 200] width 36 height 4
type input "30FREEBET1609 - [DATE]"
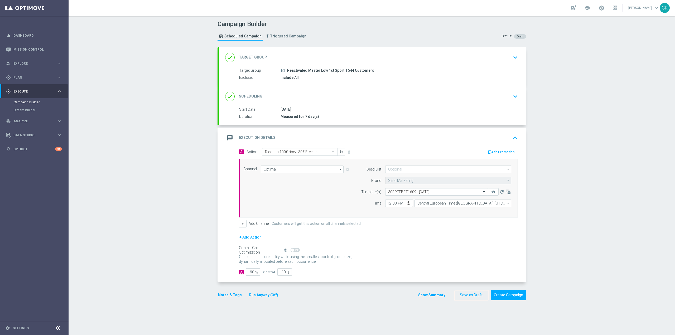
click at [505, 151] on button "Add Promotion" at bounding box center [501, 152] width 29 height 6
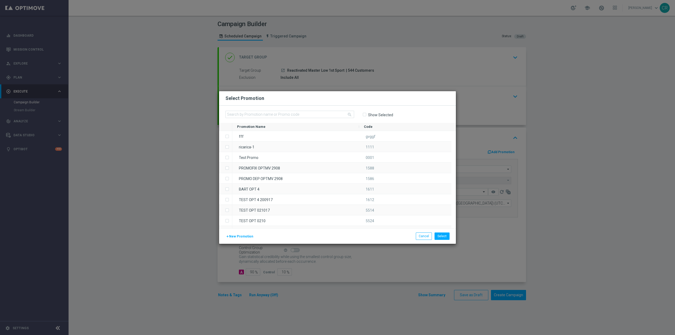
click at [384, 106] on div "search Show Selected" at bounding box center [337, 114] width 237 height 17
click at [306, 110] on div "search Show Selected" at bounding box center [337, 114] width 237 height 17
click at [303, 116] on input "text" at bounding box center [290, 114] width 129 height 7
paste input "334885"
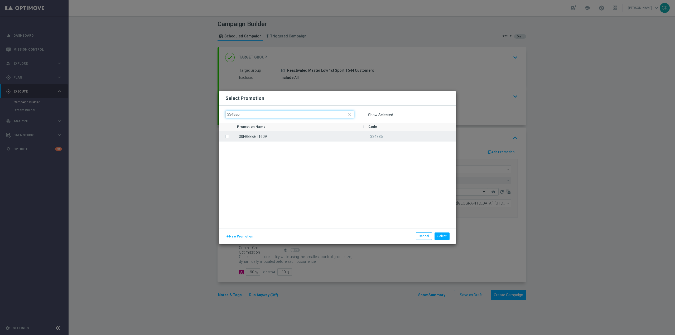
type input "334885"
click at [287, 139] on div "30FREEBET1609" at bounding box center [297, 136] width 131 height 10
click at [441, 235] on button "Select" at bounding box center [442, 236] width 15 height 7
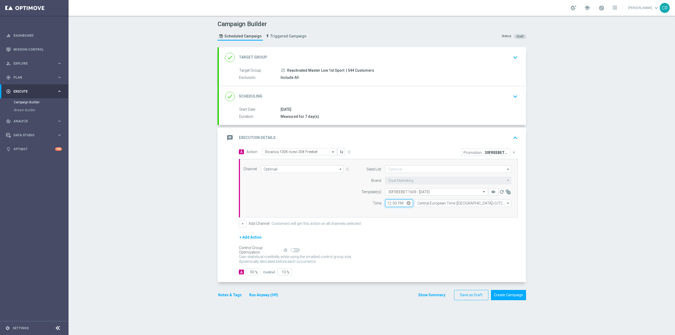
click at [406, 202] on input "12:00" at bounding box center [399, 203] width 28 height 7
type input "19:00"
click at [439, 238] on div "+ Add Action" at bounding box center [378, 240] width 279 height 13
click at [228, 293] on button "Notes & Tags" at bounding box center [230, 295] width 25 height 7
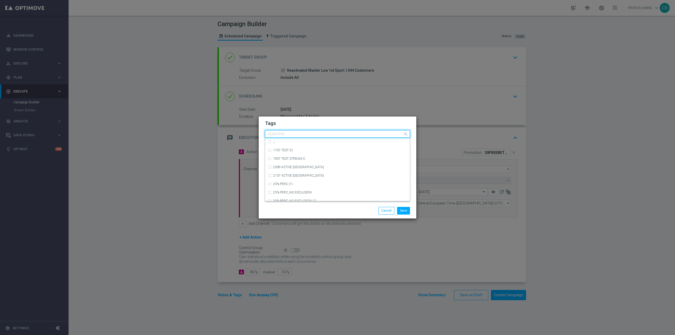
click at [307, 133] on input "text" at bounding box center [335, 134] width 135 height 4
click at [279, 161] on label "talent + expert" at bounding box center [282, 160] width 19 height 3
type input "talen"
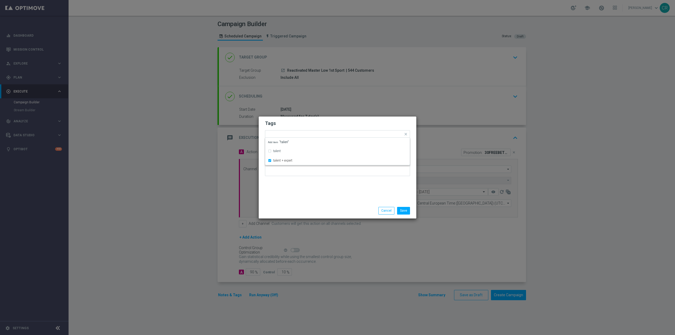
click at [399, 196] on div "Tags Quick find × talent + expert talent talent + expert Add item "talen" Notes" at bounding box center [338, 160] width 158 height 87
click at [308, 133] on input "text" at bounding box center [351, 134] width 104 height 4
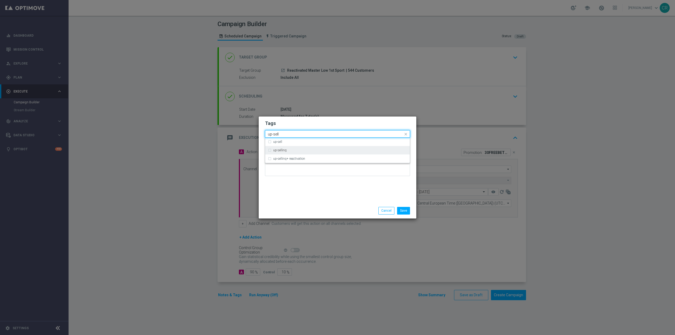
click at [287, 153] on div "up-selling" at bounding box center [337, 150] width 139 height 8
type input "up-sell"
drag, startPoint x: 304, startPoint y: 133, endPoint x: 252, endPoint y: 133, distance: 51.7
click at [252, 133] on modal-container "Tags Quick find × talent + expert × up-selling up-sell up-sell up-selling up-se…" at bounding box center [337, 167] width 675 height 335
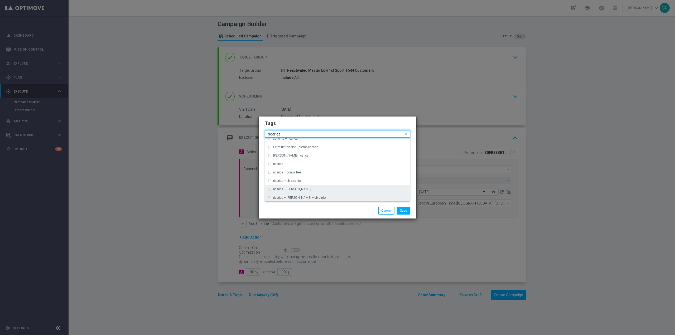
scroll to position [145, 0]
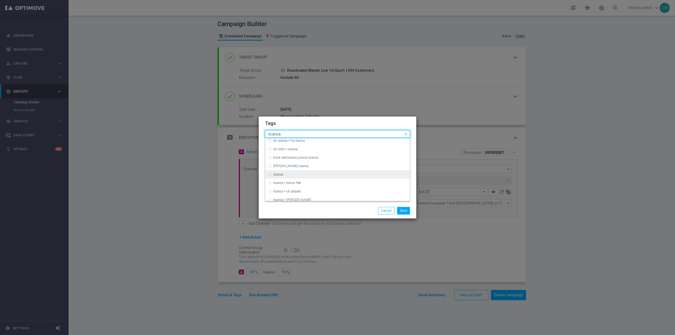
click at [303, 172] on div "ricarica" at bounding box center [337, 174] width 139 height 8
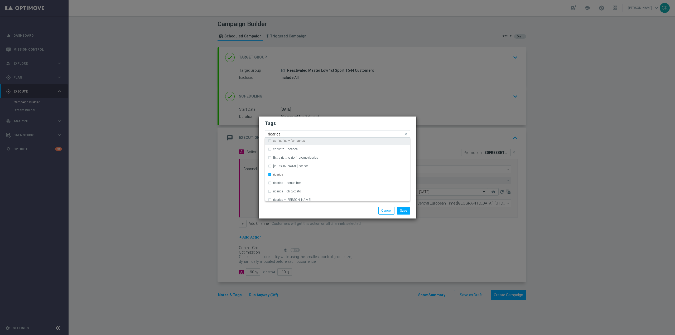
click at [311, 133] on input "ricarica" at bounding box center [335, 134] width 135 height 4
type input "r"
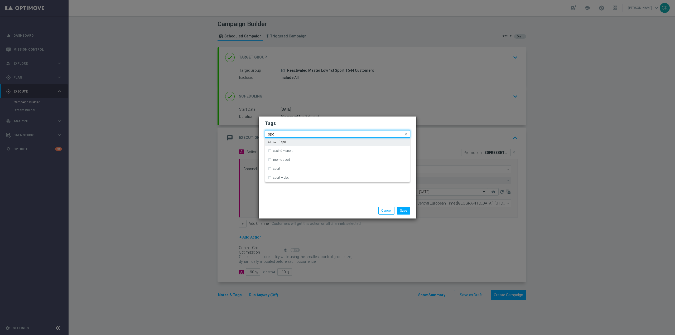
scroll to position [0, 0]
click at [285, 159] on div "sport" at bounding box center [340, 158] width 134 height 3
click at [301, 130] on div "Quick find × talent + expert × up-selling × ricarica × sport sport" at bounding box center [337, 133] width 145 height 7
type input "s"
click at [282, 148] on div "free bet" at bounding box center [337, 150] width 139 height 8
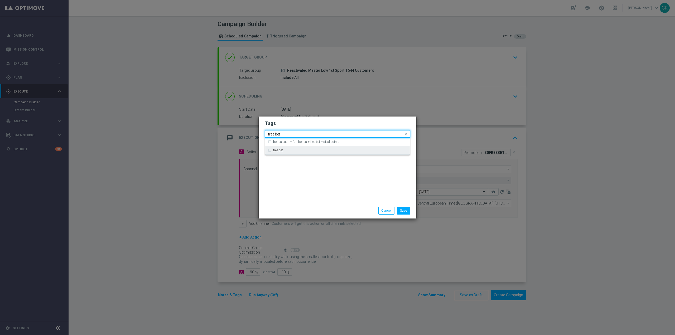
type input "free bet"
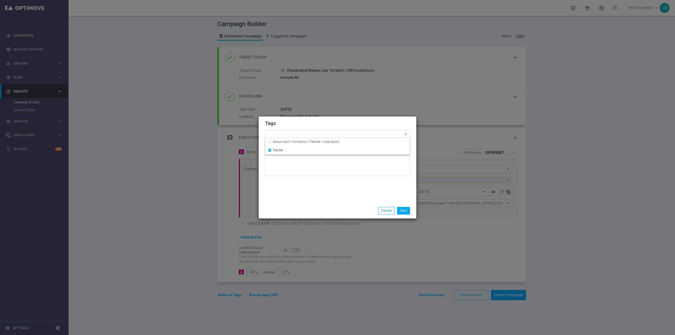
click at [373, 207] on div "Save Cancel" at bounding box center [363, 210] width 102 height 7
click at [403, 210] on button "Save" at bounding box center [403, 210] width 13 height 7
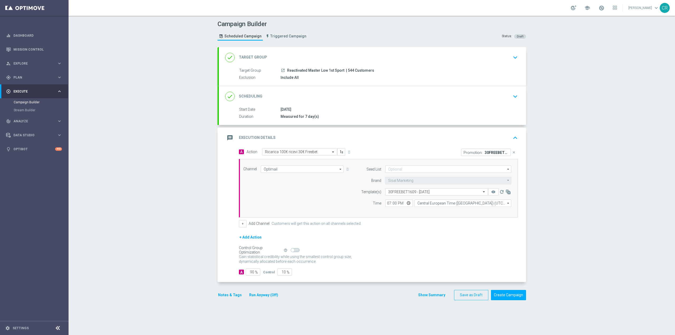
click at [504, 98] on div "done Scheduling keyboard_arrow_down" at bounding box center [372, 97] width 295 height 10
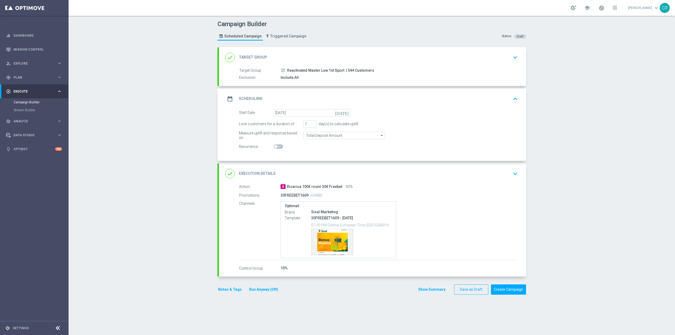
click at [512, 58] on icon "keyboard_arrow_down" at bounding box center [516, 58] width 8 height 8
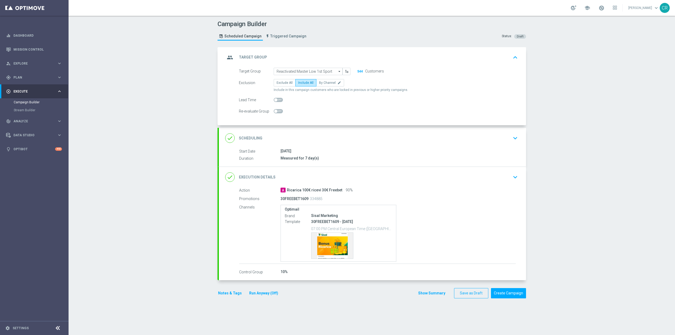
click at [481, 146] on div "done Scheduling keyboard_arrow_down" at bounding box center [372, 138] width 307 height 21
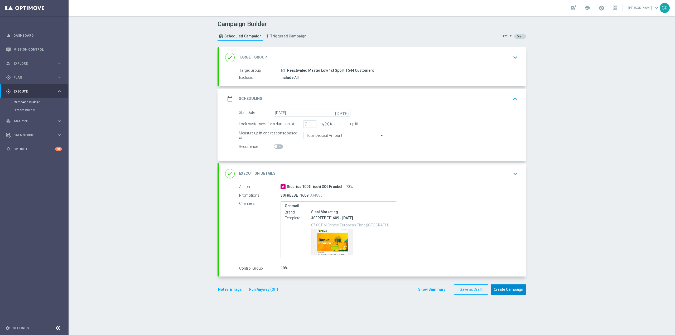
click at [515, 287] on button "Create Campaign" at bounding box center [508, 290] width 35 height 10
click at [329, 250] on div at bounding box center [332, 167] width 675 height 335
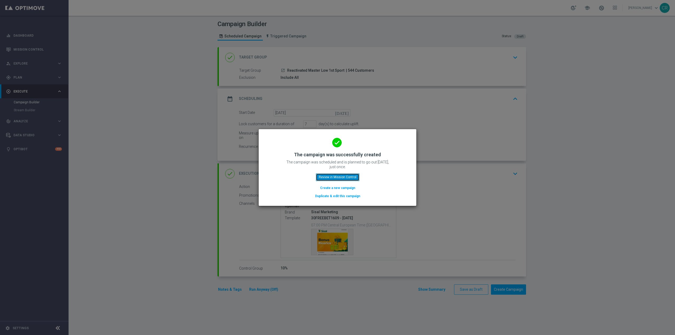
click at [341, 177] on button "Review in Mission Control" at bounding box center [338, 177] width 44 height 7
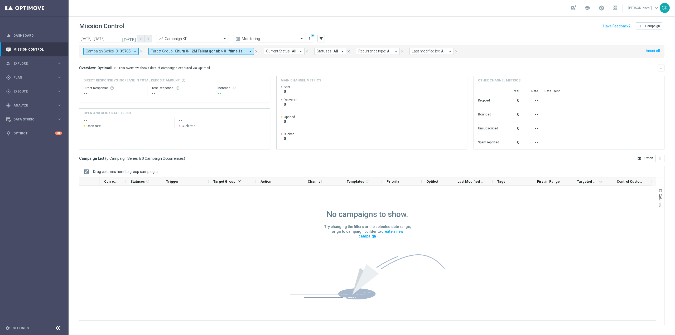
click at [102, 53] on span "Campaign Series ID:" at bounding box center [102, 51] width 33 height 4
click at [187, 51] on span "Churn 0-12M Talent ggr nb > 0 lftime 1st Sport, Churn 0-12M Talent ggr nb > 0 l…" at bounding box center [210, 51] width 71 height 4
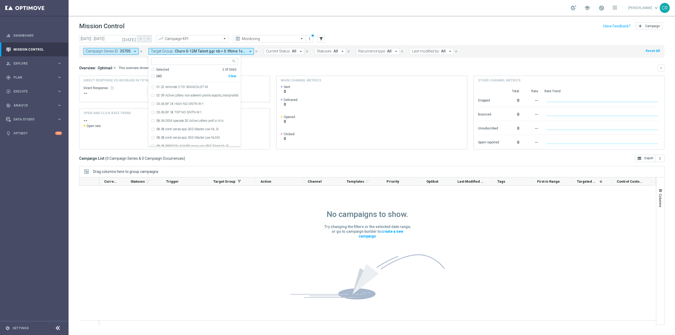
click at [225, 21] on div "Mission Control add Campaign" at bounding box center [372, 26] width 586 height 10
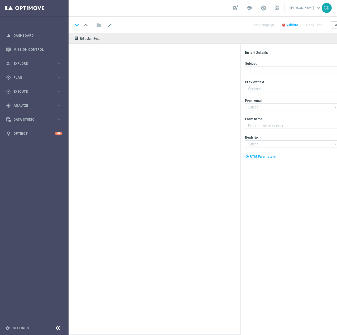
type textarea "da usare sulle Scommesse Sportive!"
type input "newsletter@comunicazioni.sisal.it"
type textarea "Sisal"
type input "info@sisal.it"
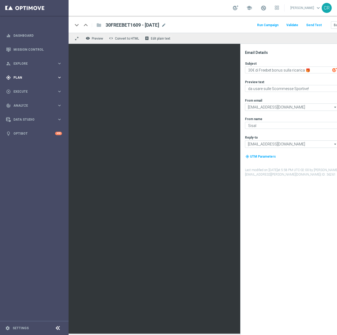
click at [43, 77] on span "Plan" at bounding box center [35, 77] width 44 height 3
click at [27, 103] on span "Templates" at bounding box center [33, 104] width 38 height 3
click at [27, 113] on link "Optimail" at bounding box center [35, 112] width 39 height 4
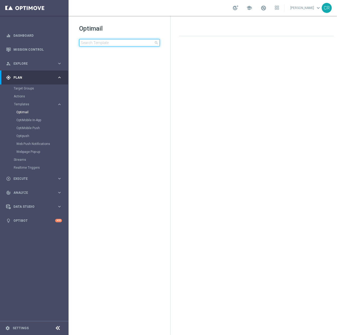
click at [118, 43] on input at bounding box center [119, 42] width 81 height 7
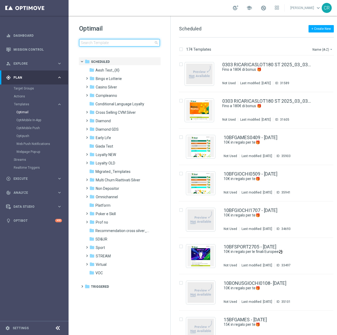
type input "RICKSPORT1609- [DATE]"
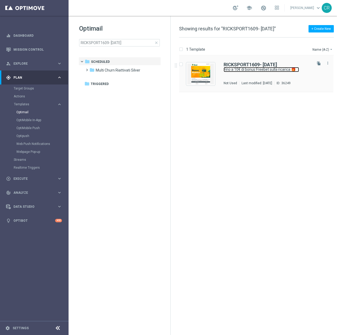
click at [268, 69] on link "Fino a 10€ di bonus Freebet sulla ricarica 🎁" at bounding box center [261, 69] width 75 height 5
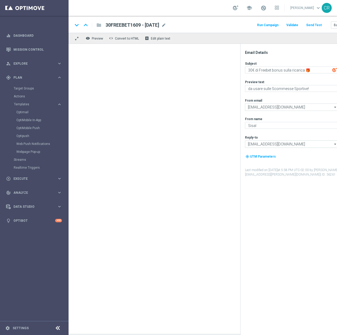
type textarea "Fino a 10€ di bonus Freebet sulla ricarica 🎁"
type textarea "Per divertirti [PERSON_NAME] Sport ⚽"
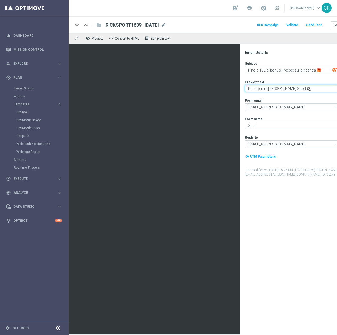
drag, startPoint x: 295, startPoint y: 88, endPoint x: 242, endPoint y: 99, distance: 54.0
click at [242, 99] on div "Email Details Subject Fino a 10€ di bonus Freebet sulla ricarica 🎁 playlist_add…" at bounding box center [294, 189] width 109 height 291
